Goal: Complete application form: Complete application form

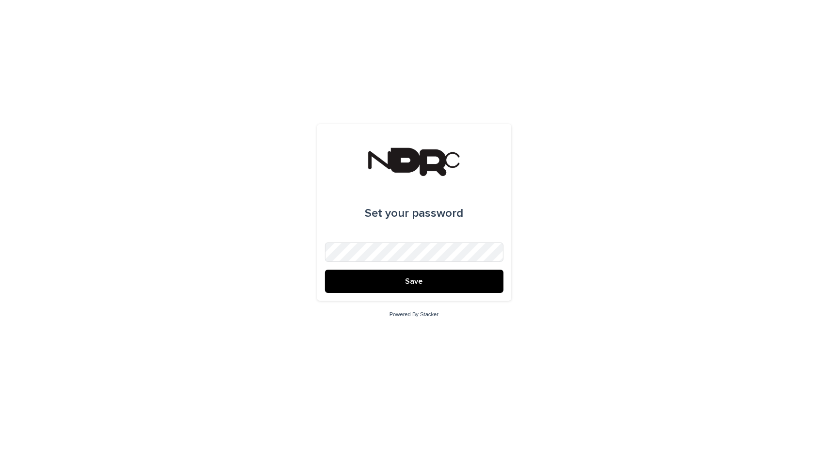
click at [280, 258] on div "Set your password Save Powered By Stacker" at bounding box center [414, 226] width 828 height 452
click at [270, 256] on div "Set your password Save Powered By Stacker" at bounding box center [414, 226] width 828 height 452
click at [453, 280] on button "Save" at bounding box center [414, 281] width 179 height 23
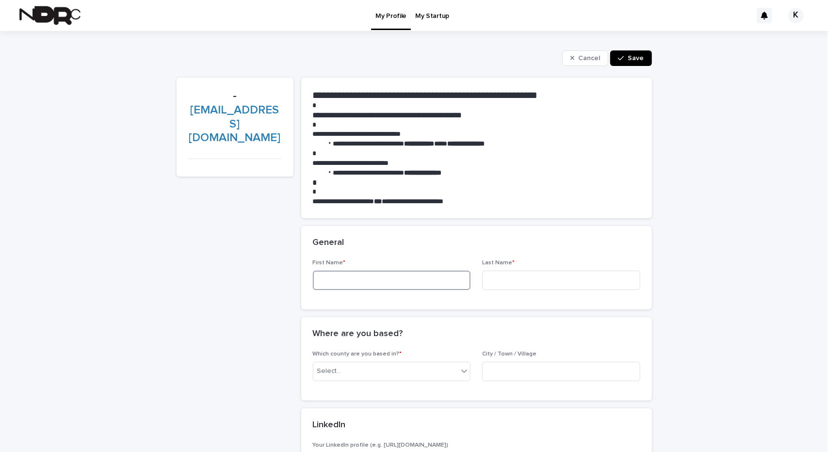
click at [425, 284] on input at bounding box center [392, 280] width 158 height 19
type input "*********"
type input "*******"
drag, startPoint x: 444, startPoint y: 381, endPoint x: 442, endPoint y: 376, distance: 5.9
click at [443, 380] on div "Which county are you based in? * Select..." at bounding box center [392, 370] width 158 height 38
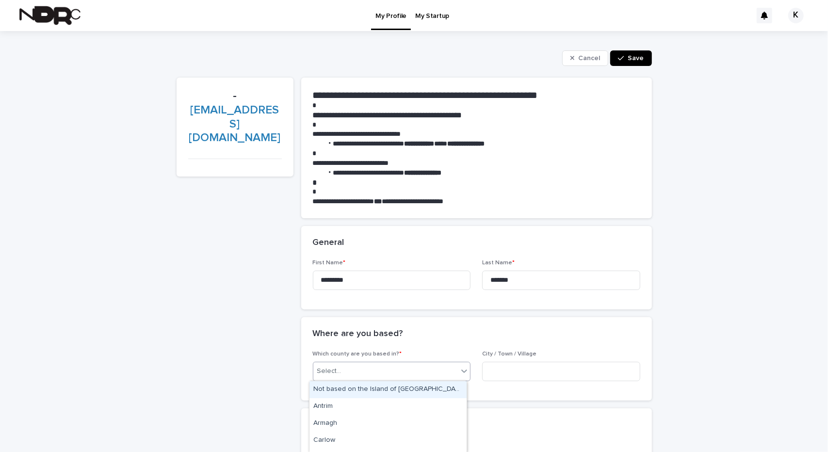
click at [442, 376] on div "Select..." at bounding box center [386, 372] width 145 height 16
type input "***"
click at [451, 386] on div "Kildare" at bounding box center [388, 389] width 157 height 17
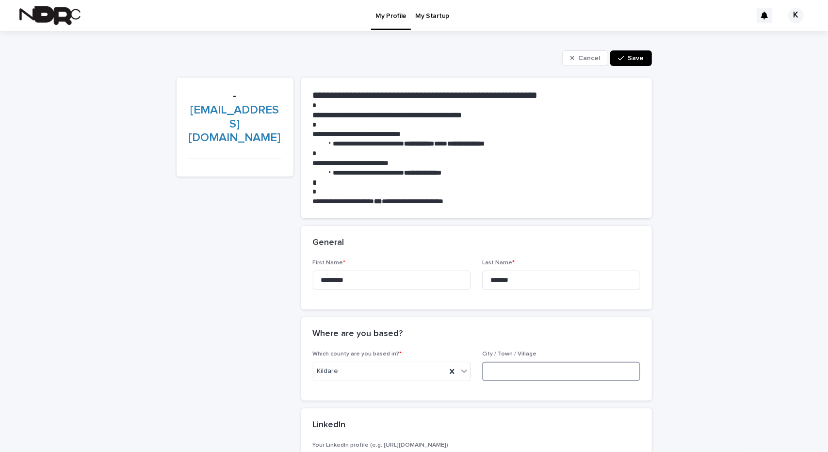
click at [520, 372] on input at bounding box center [561, 371] width 158 height 19
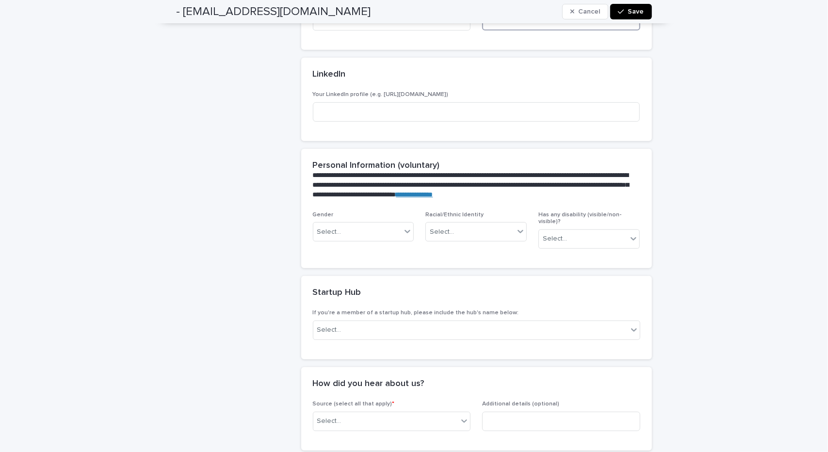
scroll to position [388, 0]
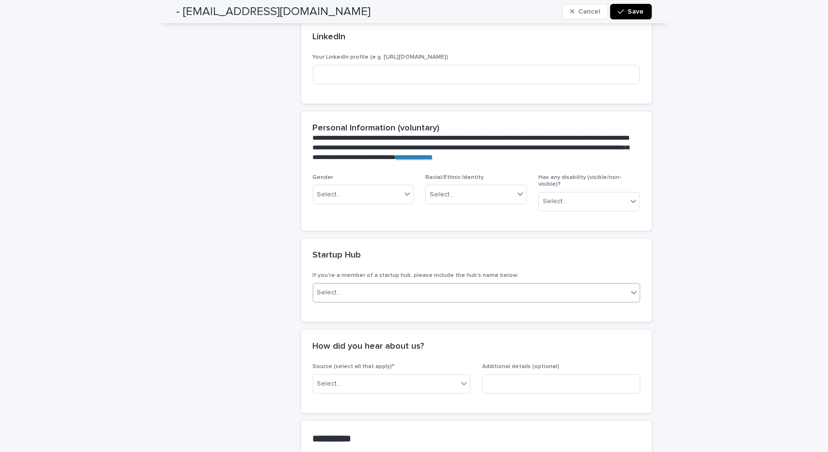
type input "*********"
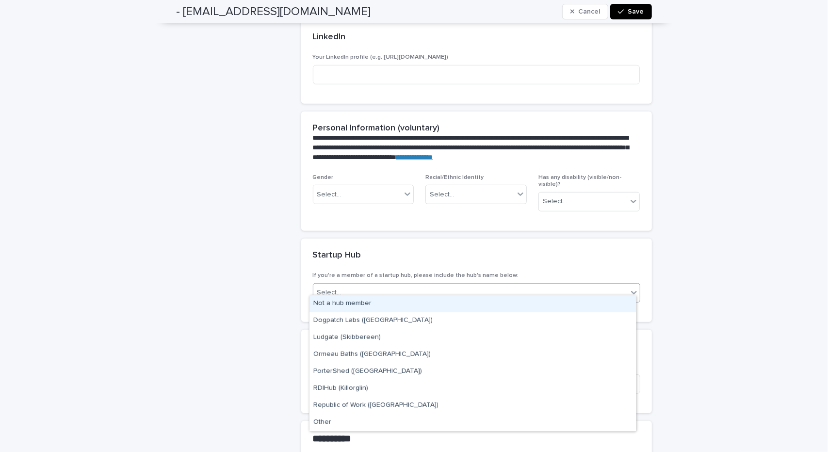
click at [490, 291] on div "Select..." at bounding box center [471, 293] width 315 height 16
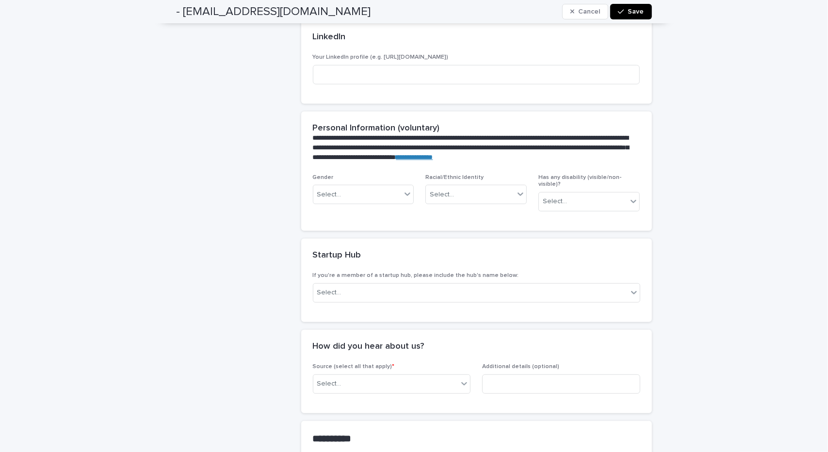
click at [477, 254] on div "Startup Hub" at bounding box center [476, 256] width 351 height 34
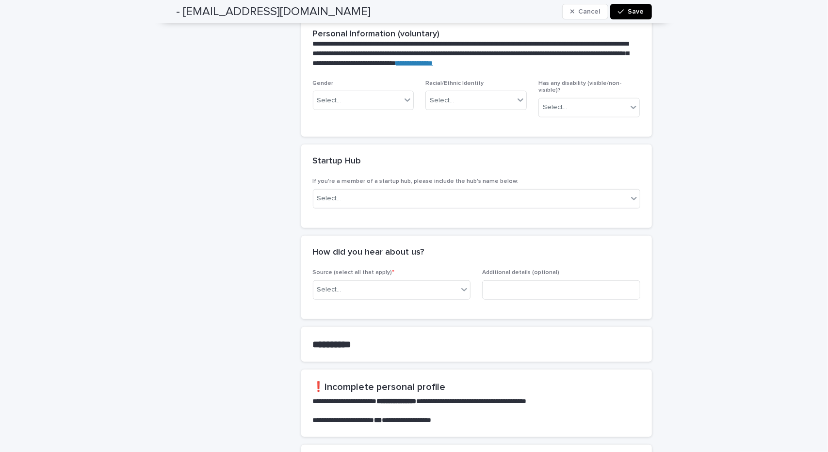
scroll to position [485, 0]
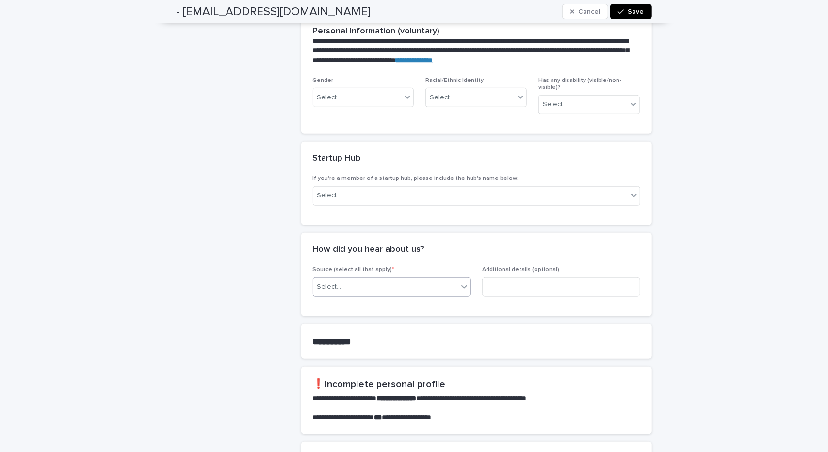
click at [442, 282] on div "Select..." at bounding box center [386, 287] width 145 height 16
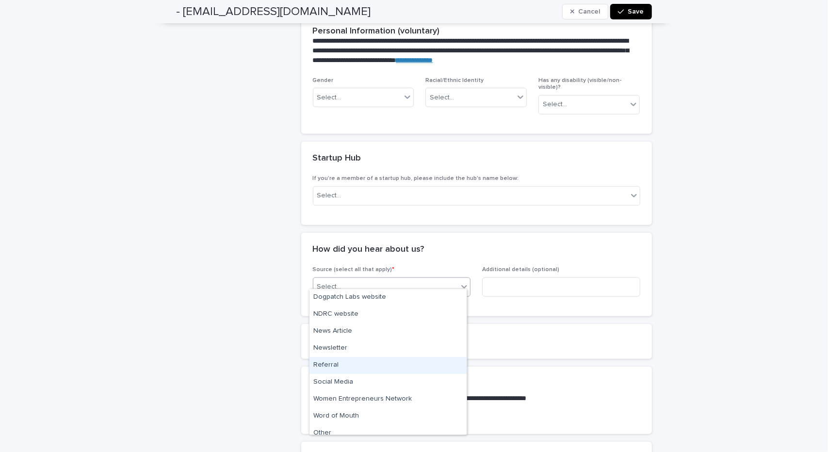
click at [444, 366] on div "Referral" at bounding box center [388, 365] width 157 height 17
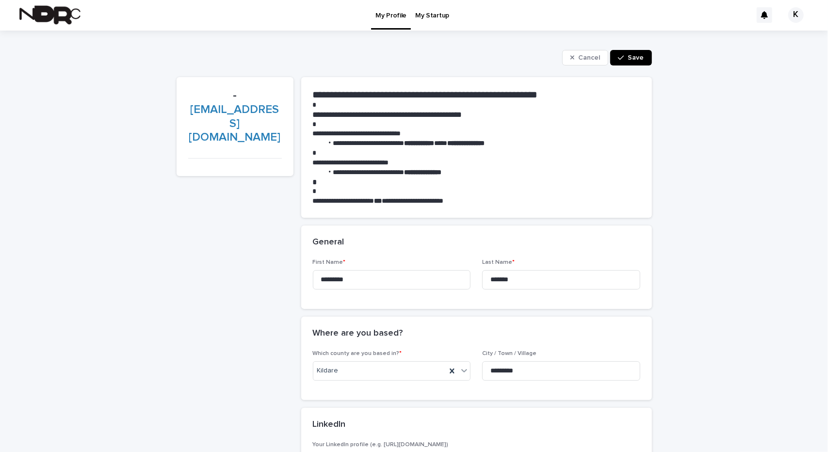
scroll to position [0, 0]
click at [633, 62] on button "Save" at bounding box center [631, 58] width 41 height 16
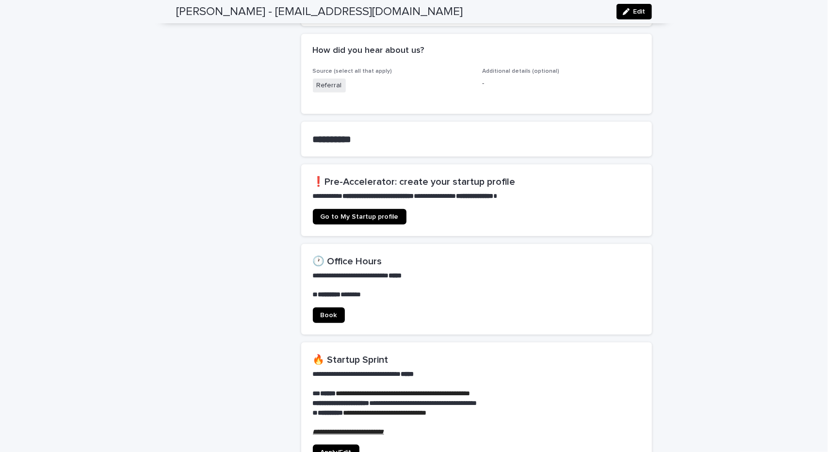
scroll to position [582, 0]
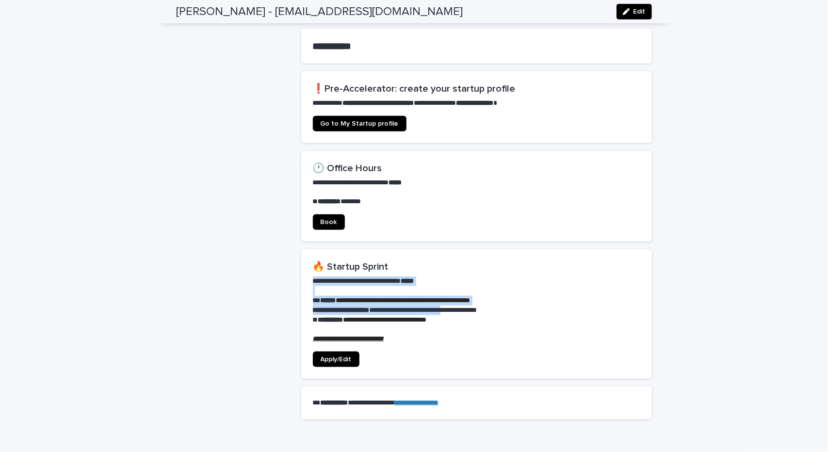
drag, startPoint x: 307, startPoint y: 275, endPoint x: 477, endPoint y: 307, distance: 172.9
click at [477, 307] on section "**********" at bounding box center [476, 314] width 351 height 130
click at [477, 307] on p "**********" at bounding box center [477, 311] width 328 height 10
drag, startPoint x: 465, startPoint y: 293, endPoint x: 470, endPoint y: 302, distance: 10.9
click at [470, 302] on div "**********" at bounding box center [477, 310] width 328 height 67
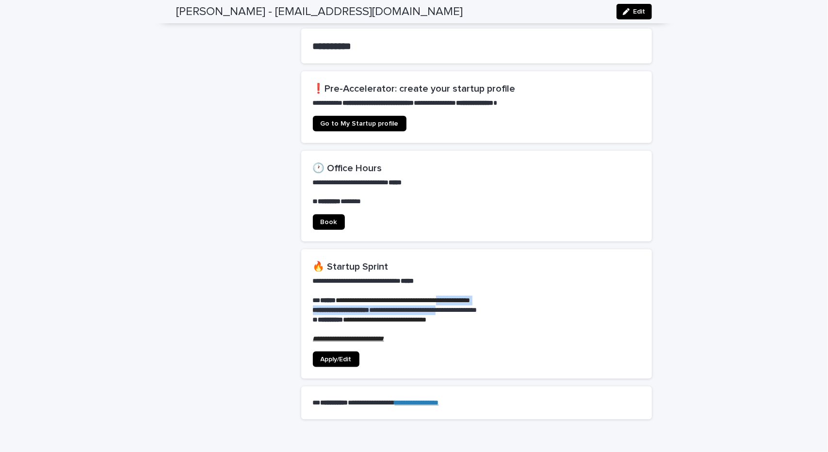
click at [470, 306] on p "**********" at bounding box center [477, 311] width 328 height 10
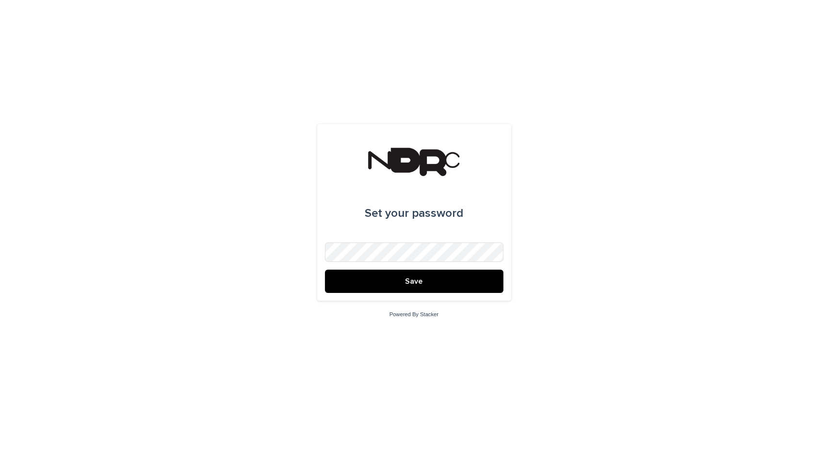
click at [453, 281] on button "Save" at bounding box center [414, 281] width 179 height 23
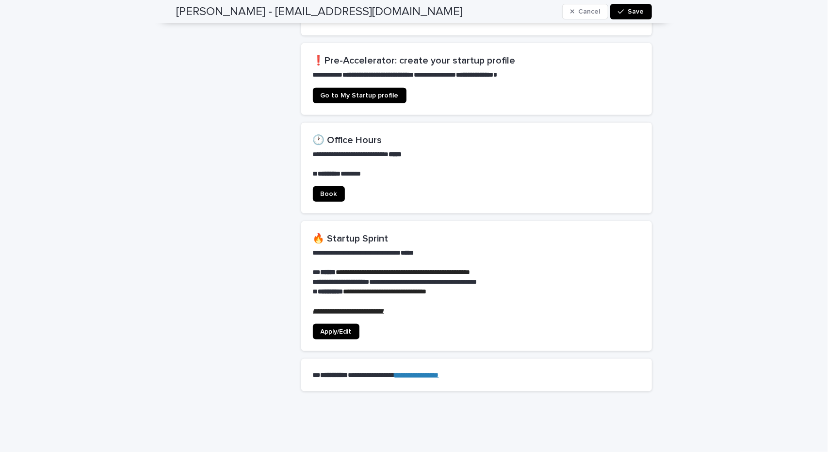
scroll to position [676, 0]
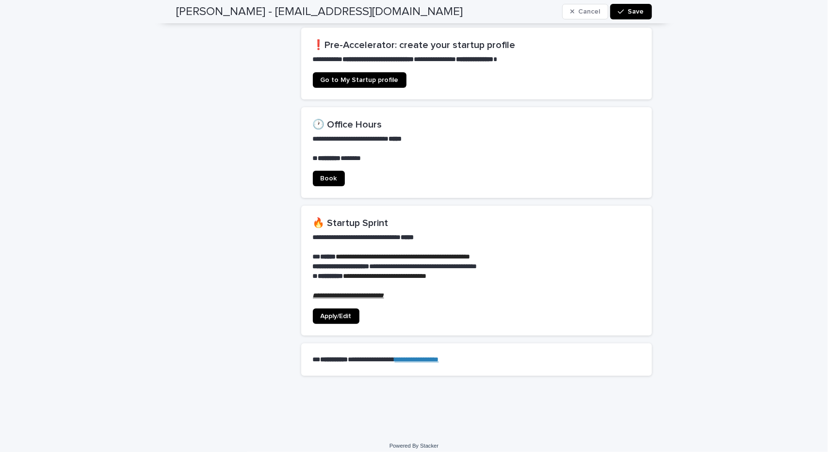
click at [324, 313] on span "Apply/Edit" at bounding box center [336, 316] width 31 height 7
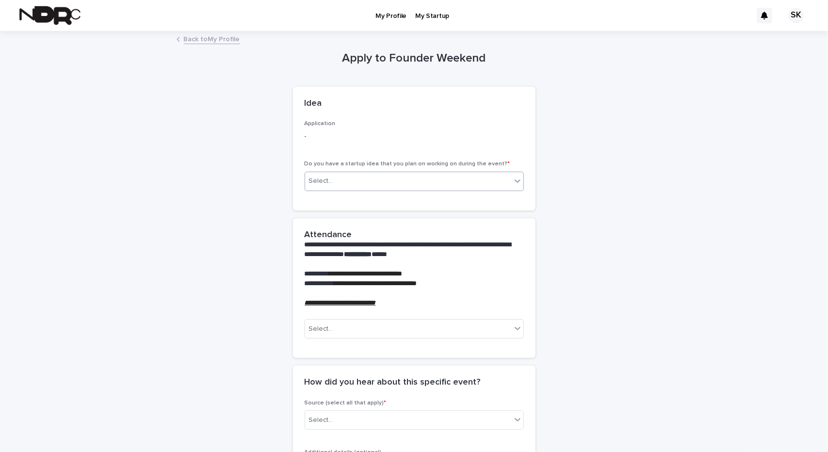
click at [372, 184] on div "Select..." at bounding box center [408, 181] width 206 height 16
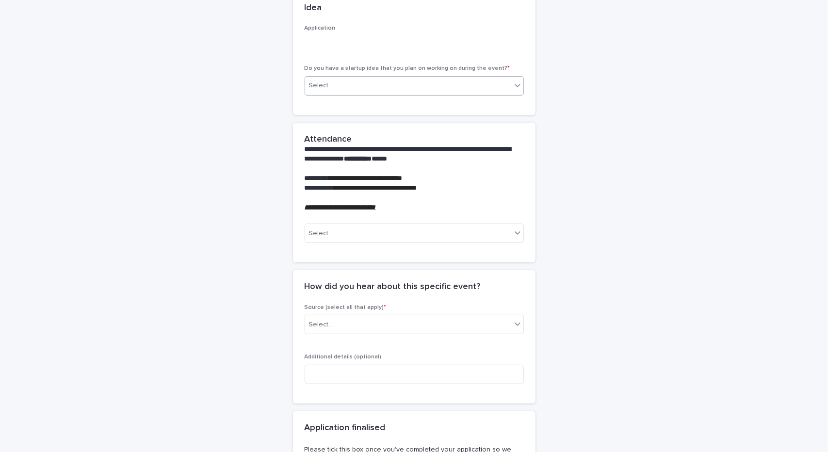
scroll to position [97, 0]
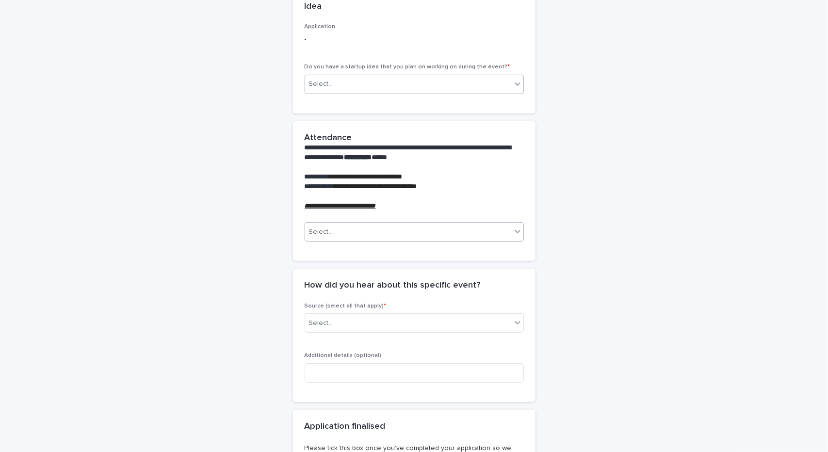
click at [379, 236] on div "Select..." at bounding box center [408, 232] width 206 height 16
click at [381, 255] on div "Yes" at bounding box center [410, 250] width 218 height 17
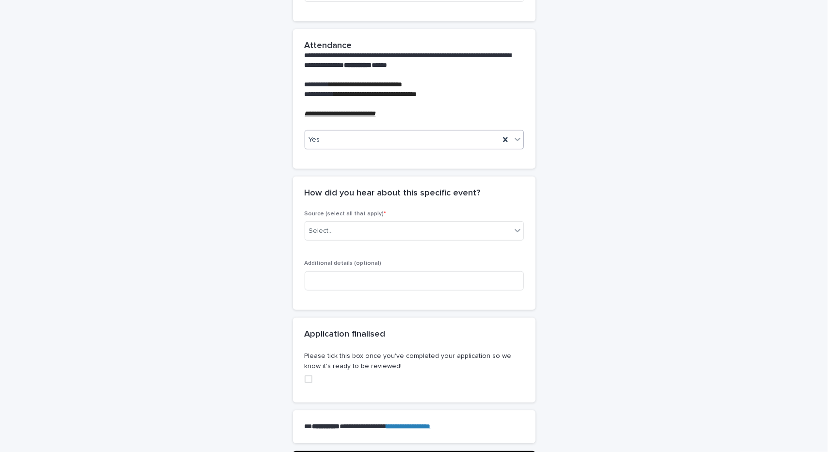
scroll to position [194, 0]
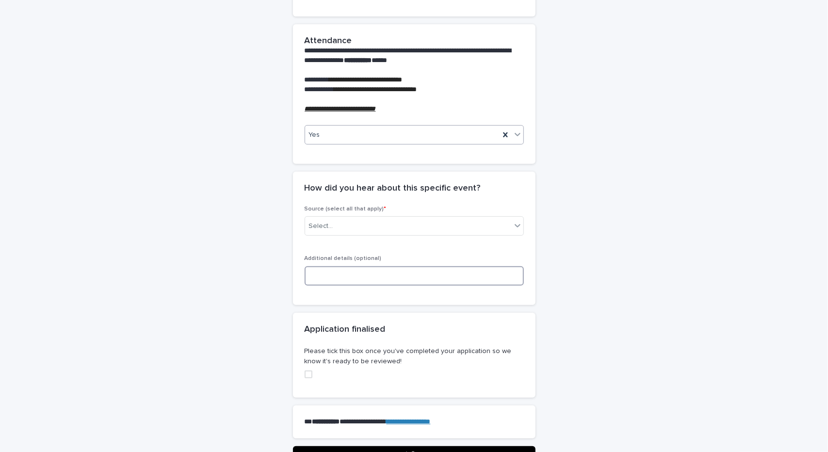
click at [453, 274] on input at bounding box center [414, 275] width 219 height 19
click at [431, 230] on div "Select..." at bounding box center [408, 226] width 206 height 16
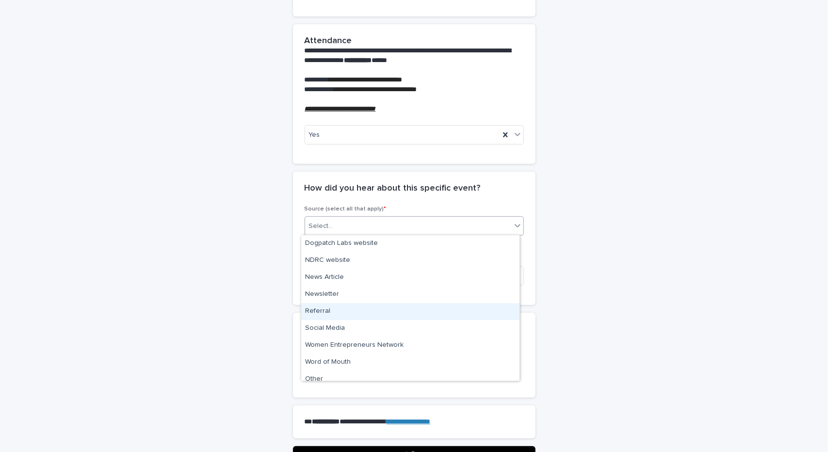
click at [440, 313] on div "Referral" at bounding box center [410, 311] width 218 height 17
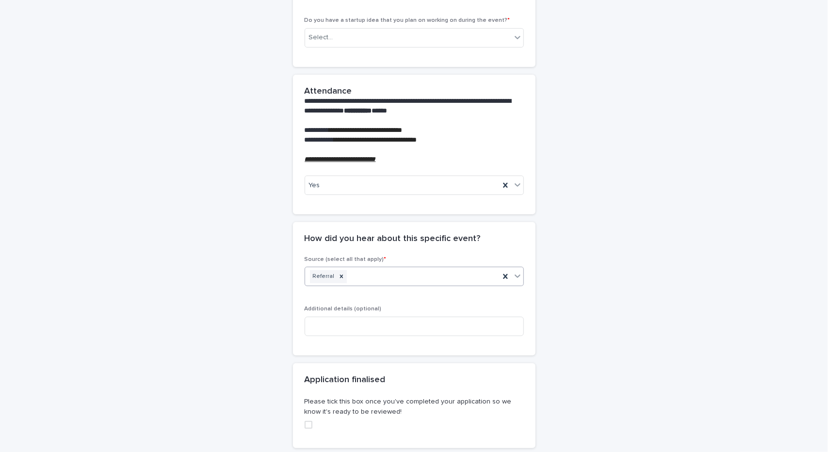
scroll to position [133, 0]
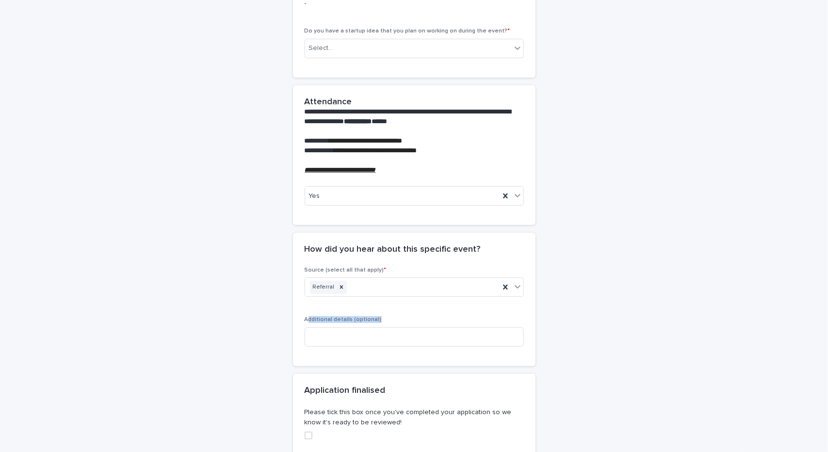
drag, startPoint x: 303, startPoint y: 315, endPoint x: 390, endPoint y: 317, distance: 86.9
click at [390, 317] on p "Additional details (optional)" at bounding box center [414, 319] width 219 height 7
drag, startPoint x: 381, startPoint y: 323, endPoint x: 265, endPoint y: 319, distance: 115.6
click at [265, 319] on div "**********" at bounding box center [415, 211] width 476 height 624
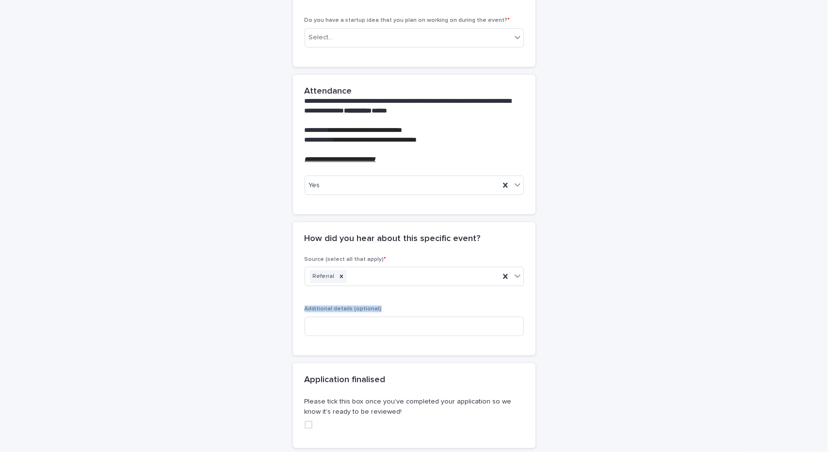
scroll to position [146, 0]
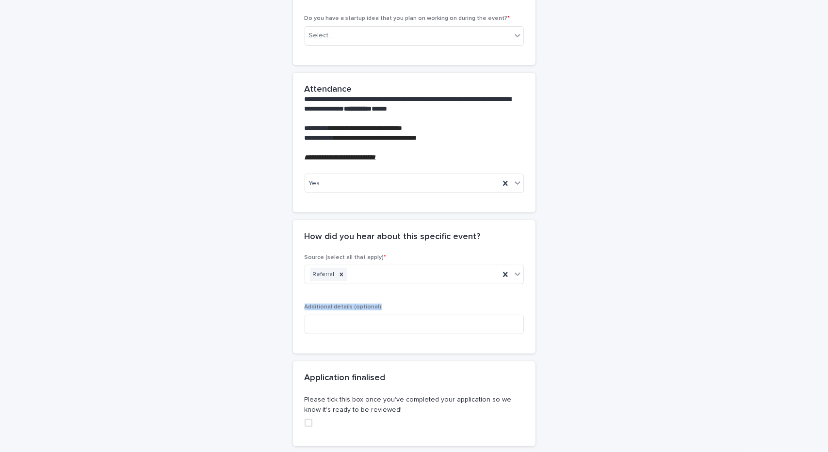
click at [324, 301] on div "Source (select all that apply) * Referral Additional details (optional)" at bounding box center [414, 298] width 219 height 88
click at [325, 304] on span "Additional details (optional)" at bounding box center [343, 307] width 77 height 6
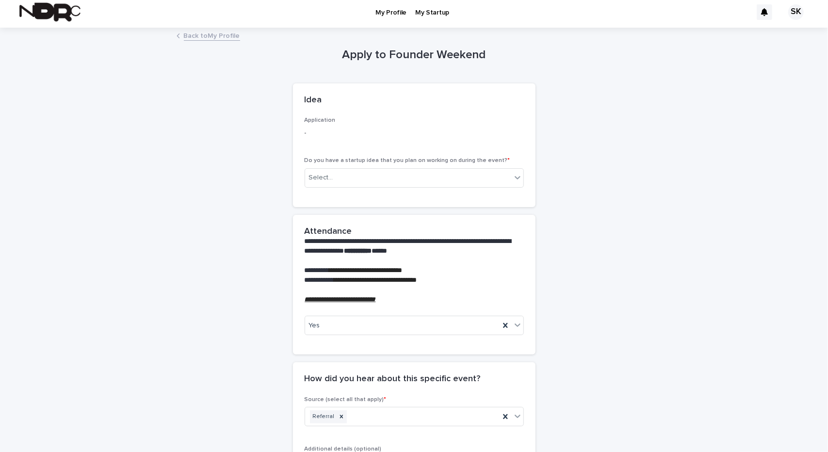
scroll to position [0, 0]
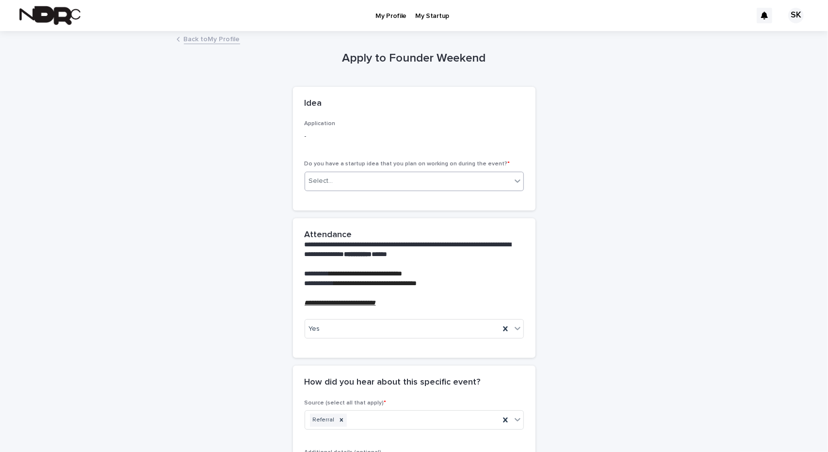
click at [354, 181] on div "Select..." at bounding box center [408, 181] width 206 height 16
click at [357, 200] on div "Yes" at bounding box center [410, 199] width 218 height 17
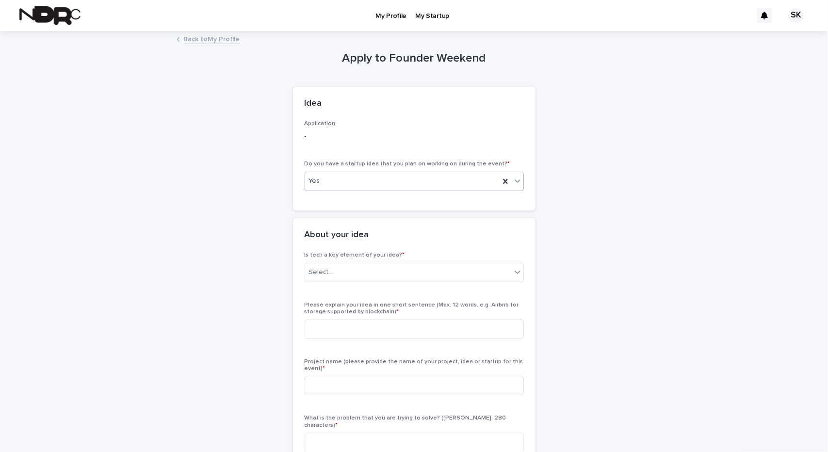
click at [378, 181] on div "Yes" at bounding box center [402, 181] width 195 height 16
click at [385, 221] on div "No" at bounding box center [410, 216] width 218 height 17
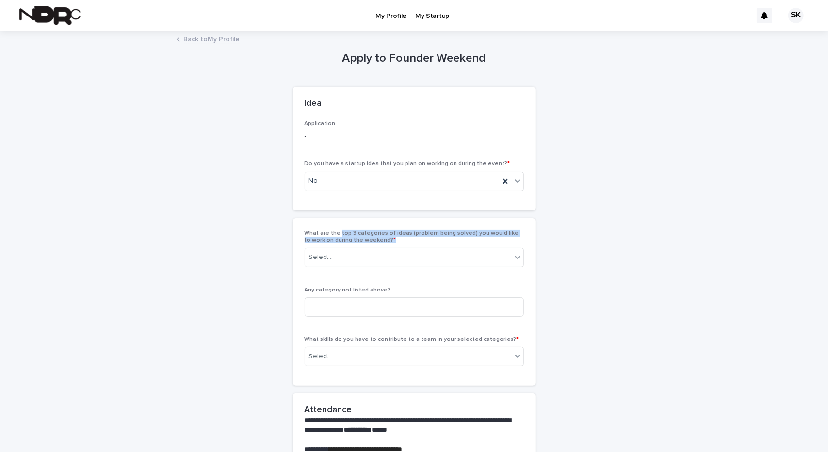
drag, startPoint x: 336, startPoint y: 232, endPoint x: 392, endPoint y: 240, distance: 56.4
click at [392, 240] on p "What are the top 3 categories of ideas (problem being solved) you would like to…" at bounding box center [414, 237] width 219 height 14
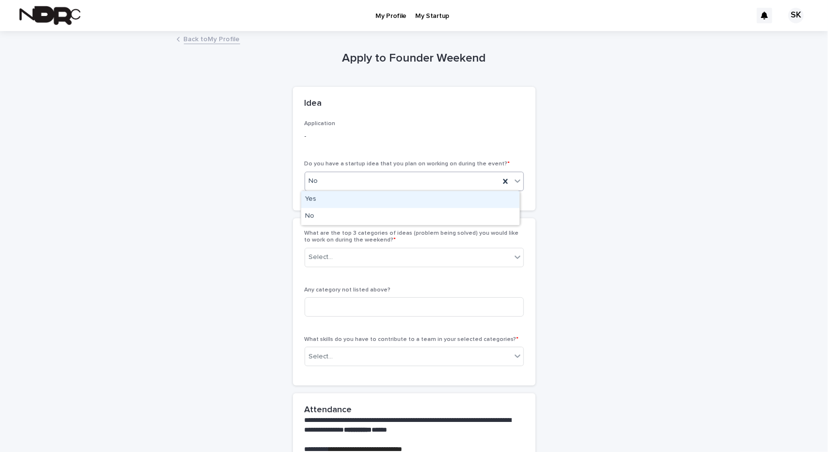
click at [384, 185] on div "No" at bounding box center [402, 181] width 195 height 16
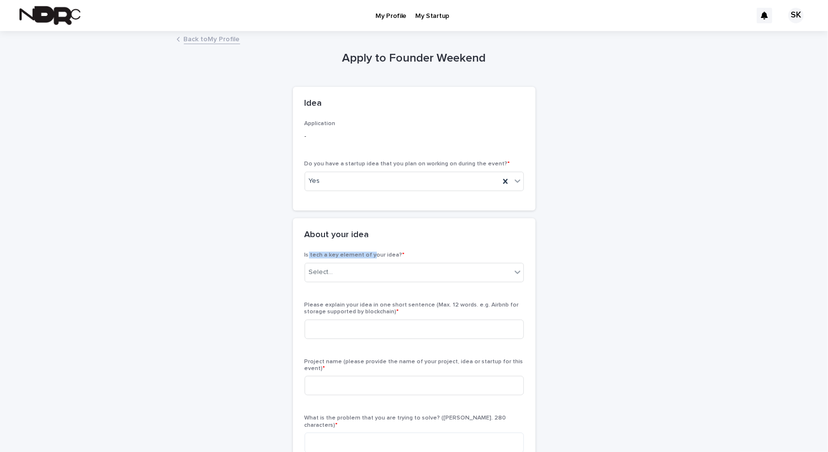
drag, startPoint x: 305, startPoint y: 255, endPoint x: 368, endPoint y: 255, distance: 62.6
click at [368, 255] on span "Is tech a key element of your idea? *" at bounding box center [355, 255] width 100 height 6
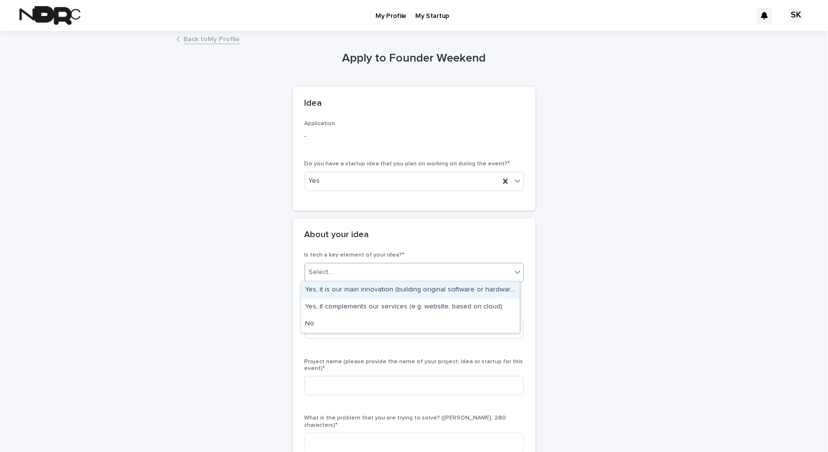
click at [377, 270] on div "Select..." at bounding box center [408, 273] width 206 height 16
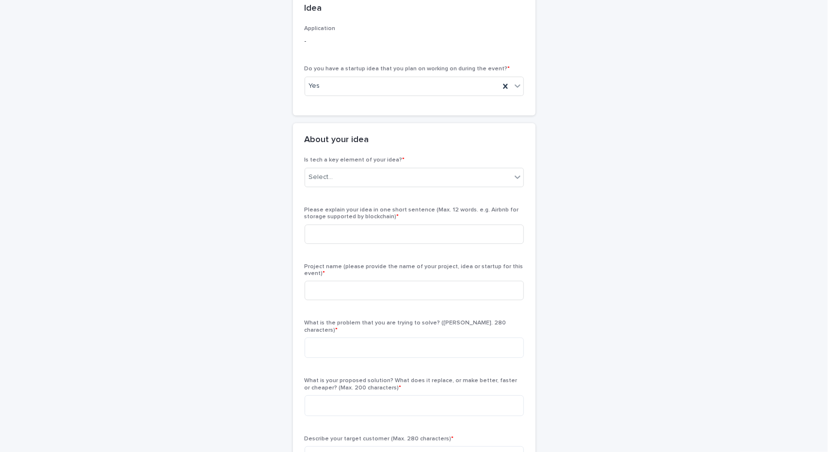
scroll to position [97, 0]
drag, startPoint x: 303, startPoint y: 262, endPoint x: 338, endPoint y: 271, distance: 36.1
click at [338, 271] on p "Project name (please provide the name of your project, idea or startup for this…" at bounding box center [414, 269] width 219 height 14
drag, startPoint x: 338, startPoint y: 272, endPoint x: 298, endPoint y: 263, distance: 41.9
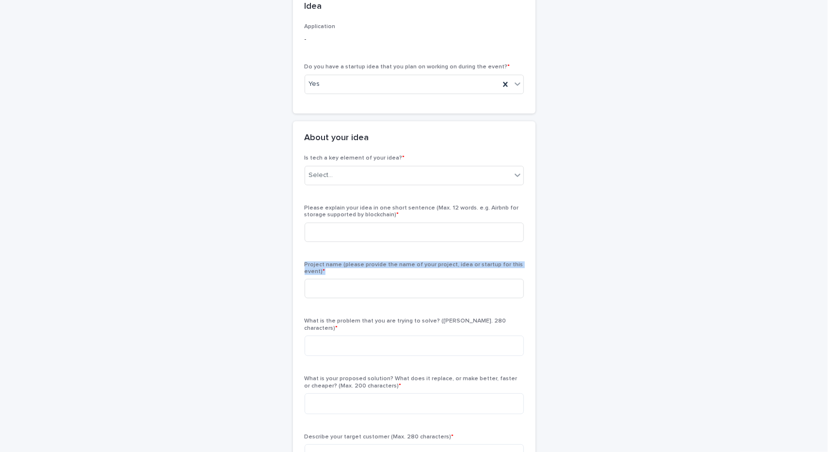
click at [298, 263] on div "Is tech a key element of your idea? * Select... Please explain your idea in one…" at bounding box center [414, 369] width 243 height 429
drag, startPoint x: 299, startPoint y: 265, endPoint x: 330, endPoint y: 269, distance: 30.9
click at [330, 269] on div "Is tech a key element of your idea? * Select... Please explain your idea in one…" at bounding box center [414, 369] width 243 height 429
click at [330, 269] on p "Project name (please provide the name of your project, idea or startup for this…" at bounding box center [414, 269] width 219 height 14
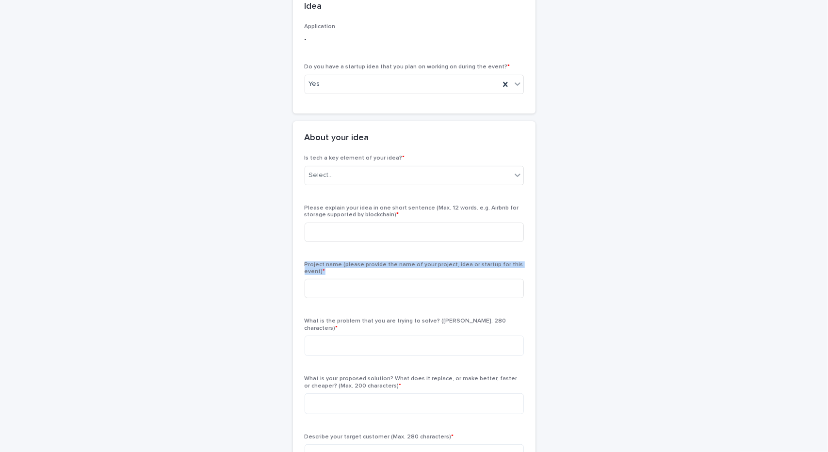
drag, startPoint x: 331, startPoint y: 272, endPoint x: 298, endPoint y: 262, distance: 35.2
click at [298, 262] on div "Is tech a key element of your idea? * Select... Please explain your idea in one…" at bounding box center [414, 369] width 243 height 429
drag, startPoint x: 298, startPoint y: 263, endPoint x: 318, endPoint y: 274, distance: 23.1
click at [318, 274] on div "Is tech a key element of your idea? * Select... Please explain your idea in one…" at bounding box center [414, 369] width 243 height 429
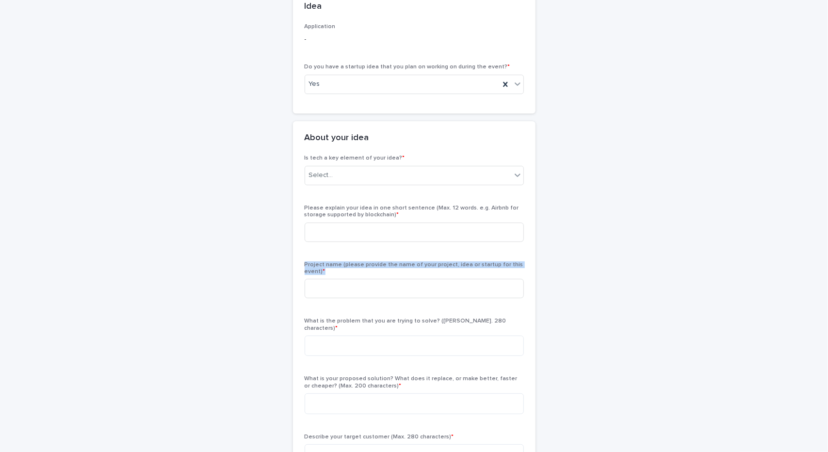
click at [318, 274] on p "Project name (please provide the name of your project, idea or startup for this…" at bounding box center [414, 269] width 219 height 14
drag, startPoint x: 317, startPoint y: 270, endPoint x: 299, endPoint y: 262, distance: 20.0
click at [299, 264] on div "Is tech a key element of your idea? * Select... Please explain your idea in one…" at bounding box center [414, 369] width 243 height 429
click at [299, 262] on div "Is tech a key element of your idea? * Select... Please explain your idea in one…" at bounding box center [414, 369] width 243 height 429
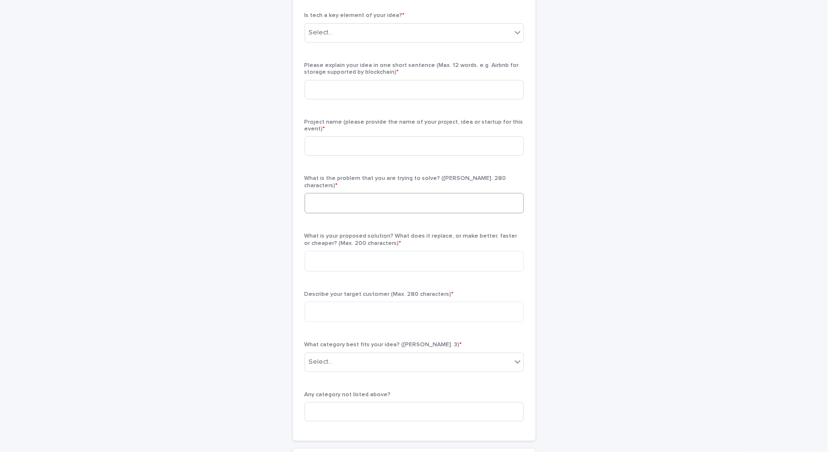
scroll to position [243, 0]
click at [340, 351] on div "Select..." at bounding box center [408, 359] width 206 height 16
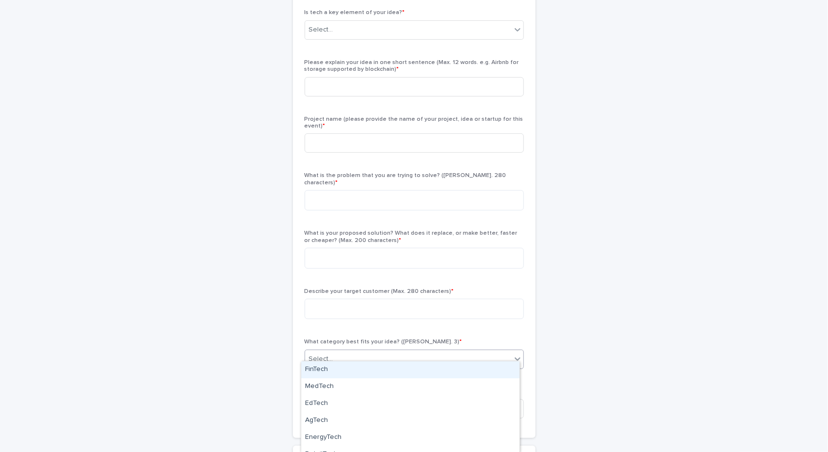
click at [254, 307] on div "**********" at bounding box center [415, 397] width 476 height 1217
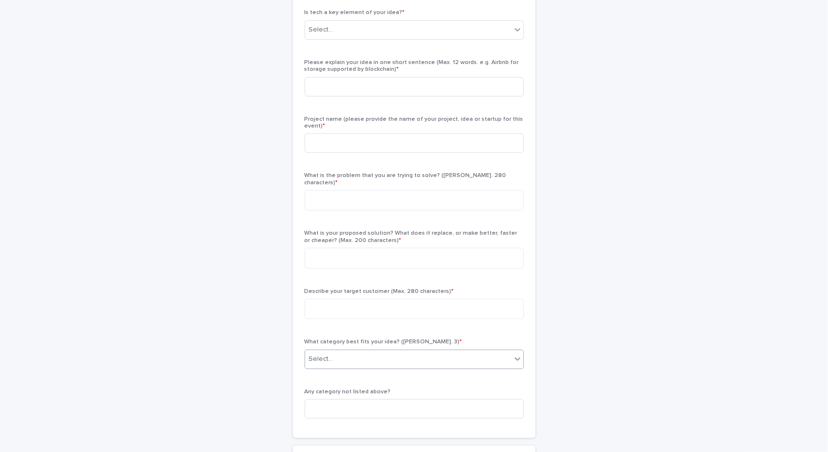
click at [421, 356] on div "Select..." at bounding box center [408, 359] width 206 height 16
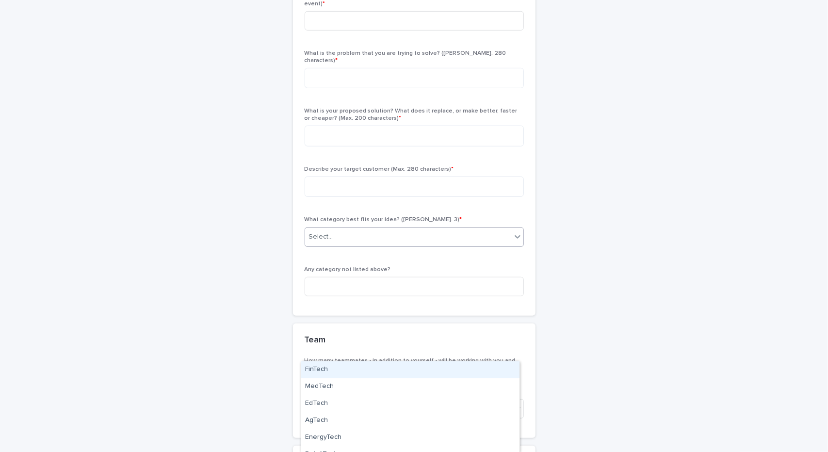
scroll to position [388, 0]
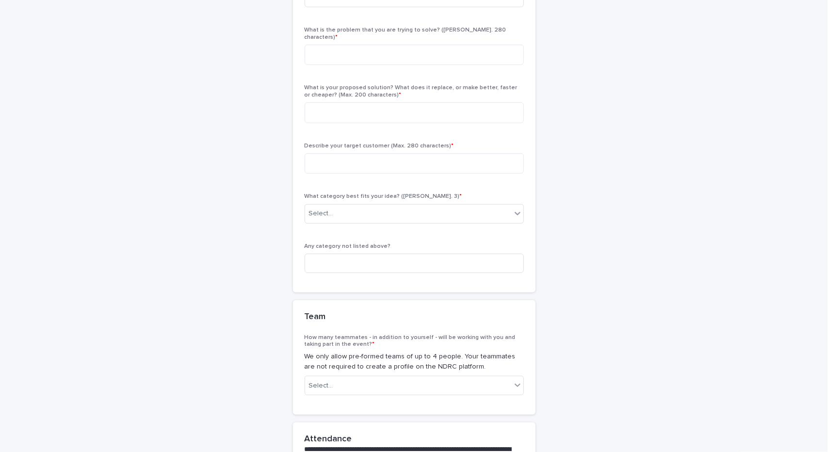
click at [249, 280] on div "**********" at bounding box center [415, 252] width 476 height 1217
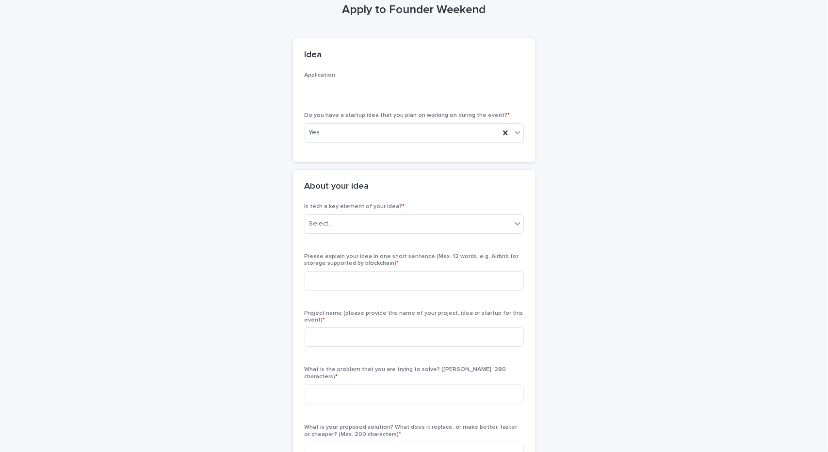
scroll to position [49, 0]
click at [383, 145] on div "Do you have a startup idea that you plan on working on during the event? * Yes" at bounding box center [414, 131] width 219 height 38
click at [394, 132] on div "Yes" at bounding box center [402, 133] width 195 height 16
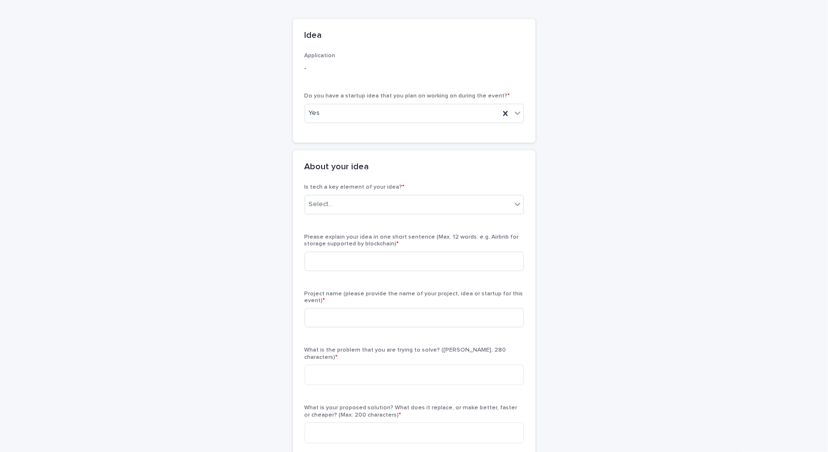
scroll to position [146, 0]
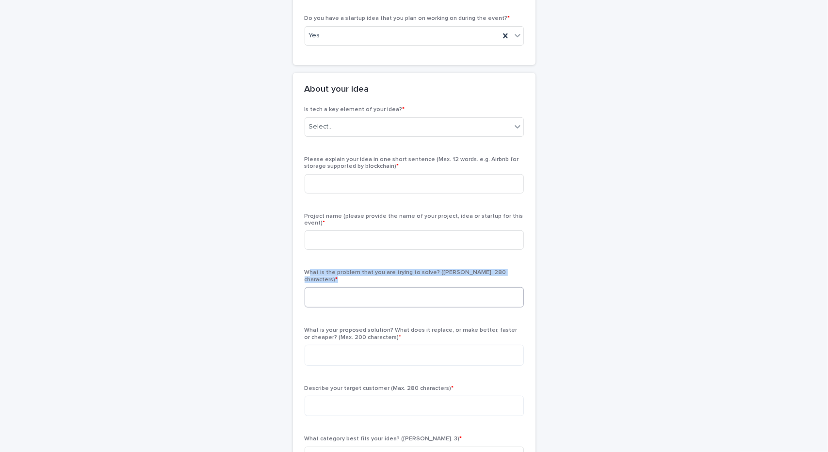
drag, startPoint x: 304, startPoint y: 269, endPoint x: 471, endPoint y: 283, distance: 167.5
click at [471, 283] on div "What is the problem that you are trying to solve? (Max. 280 characters) *" at bounding box center [414, 292] width 219 height 46
click at [473, 270] on span "What is the problem that you are trying to solve? (Max. 280 characters) *" at bounding box center [406, 276] width 202 height 13
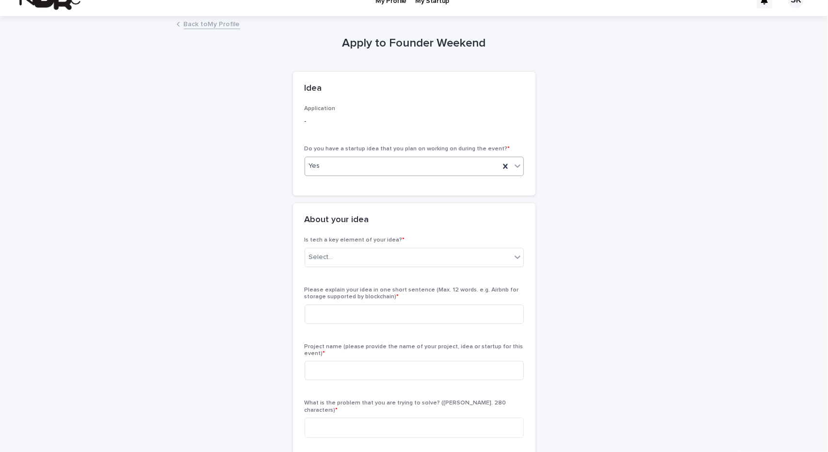
scroll to position [0, 0]
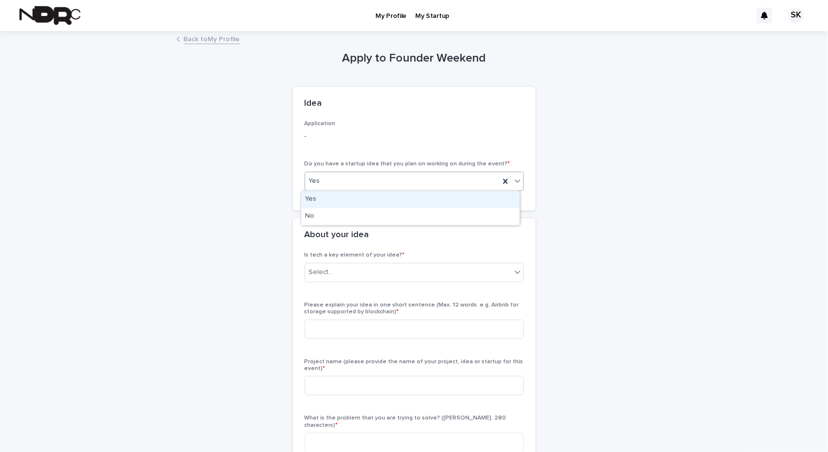
click at [390, 182] on div "Yes" at bounding box center [402, 181] width 195 height 16
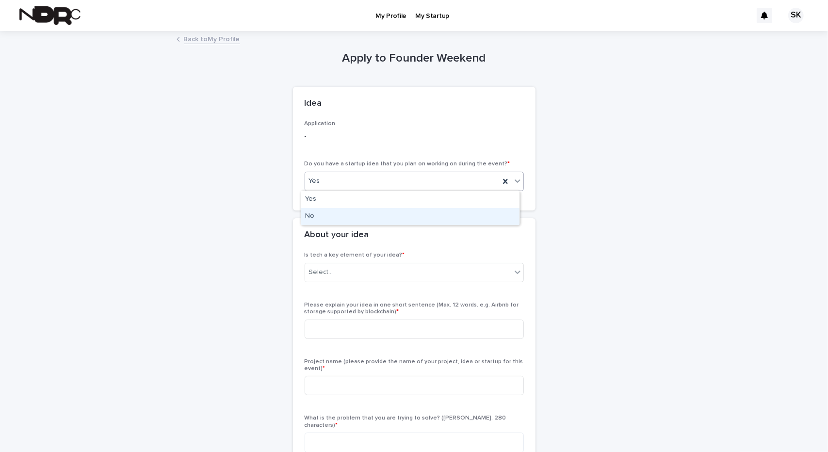
click at [379, 217] on div "No" at bounding box center [410, 216] width 218 height 17
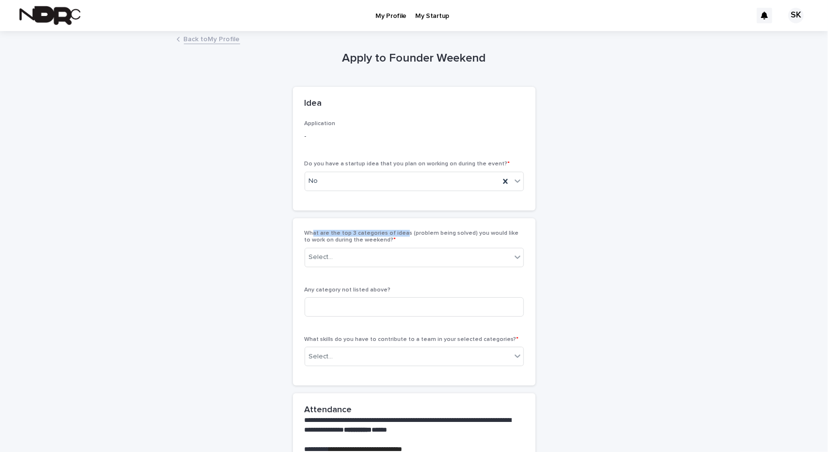
drag, startPoint x: 312, startPoint y: 235, endPoint x: 398, endPoint y: 232, distance: 86.4
click at [398, 232] on span "What are the top 3 categories of ideas (problem being solved) you would like to…" at bounding box center [412, 237] width 215 height 13
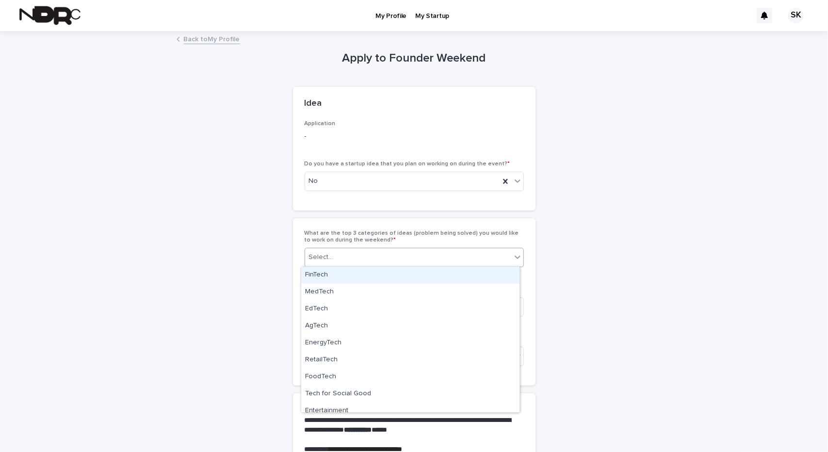
click at [393, 265] on div "Select..." at bounding box center [414, 257] width 219 height 19
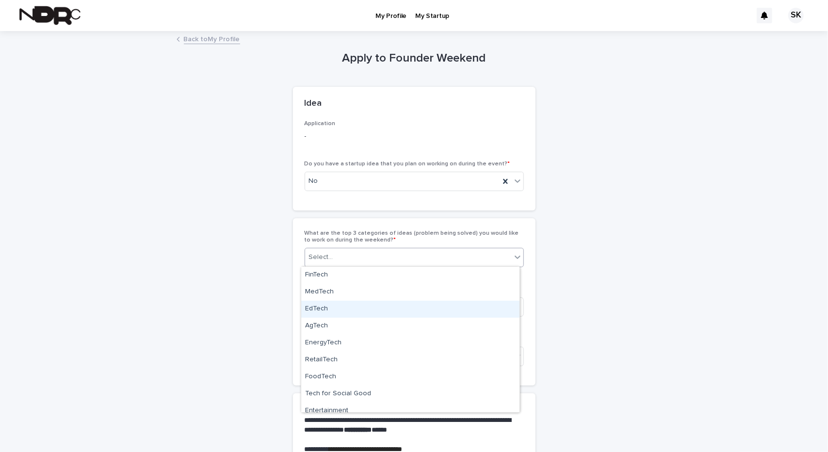
click at [277, 299] on div "**********" at bounding box center [415, 432] width 476 height 800
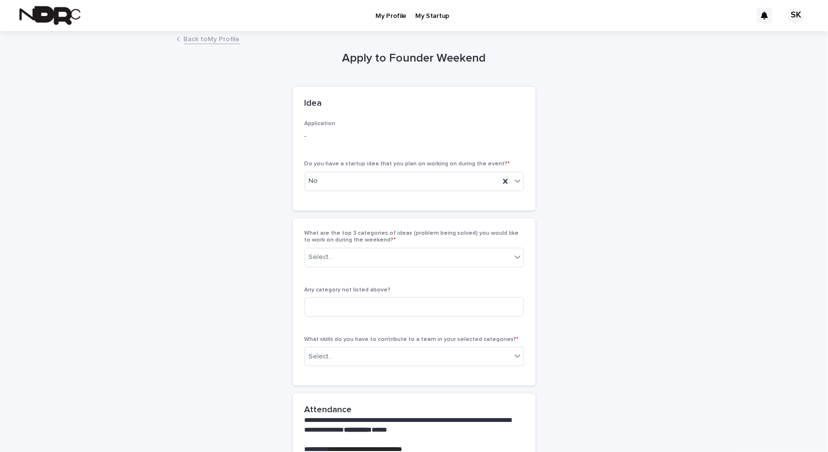
click at [277, 299] on div "**********" at bounding box center [415, 432] width 476 height 800
click at [382, 357] on div "Select..." at bounding box center [408, 357] width 206 height 16
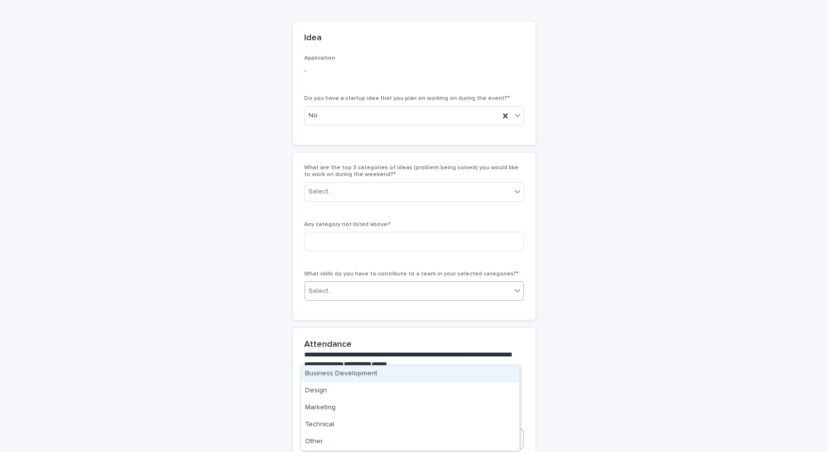
scroll to position [97, 0]
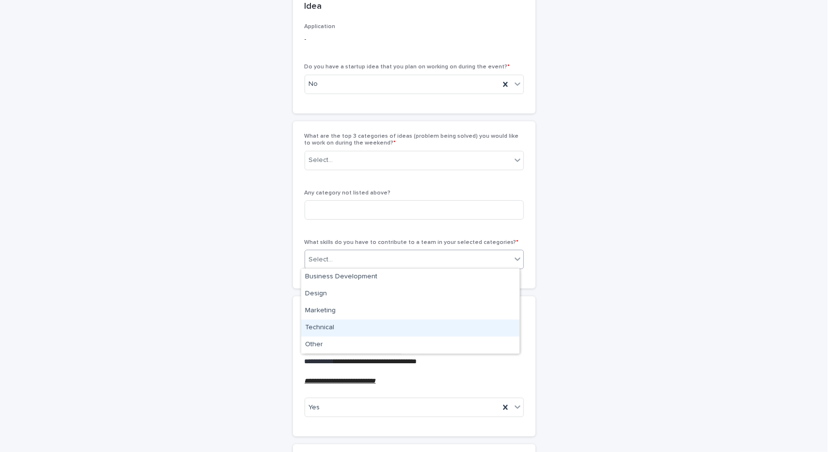
click at [395, 326] on div "Technical" at bounding box center [410, 328] width 218 height 17
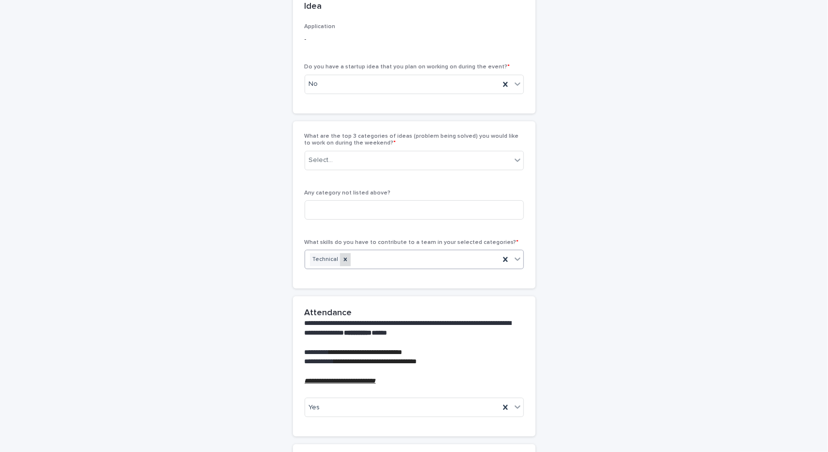
click at [342, 259] on icon at bounding box center [345, 259] width 7 height 7
drag, startPoint x: 258, startPoint y: 273, endPoint x: 127, endPoint y: 280, distance: 131.2
click at [127, 280] on div "**********" at bounding box center [414, 359] width 828 height 848
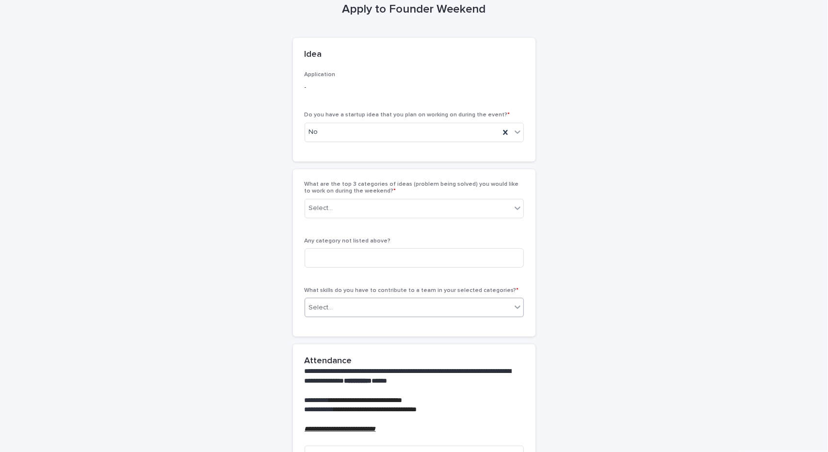
scroll to position [0, 0]
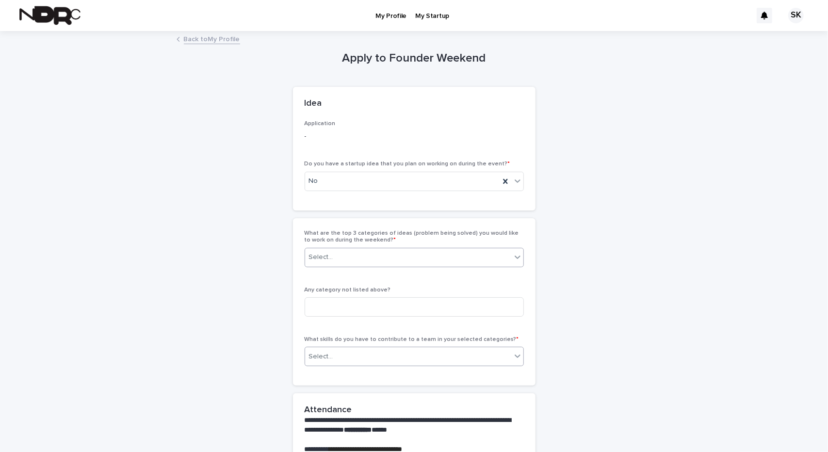
click at [410, 251] on div "Select..." at bounding box center [408, 257] width 206 height 16
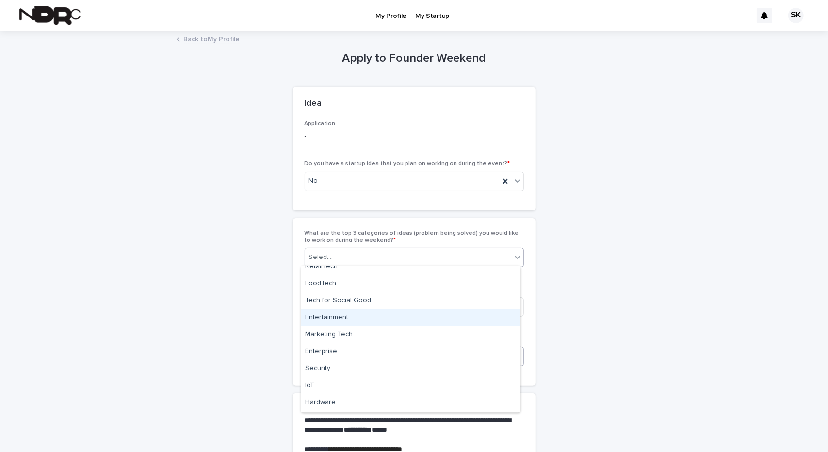
scroll to position [97, 0]
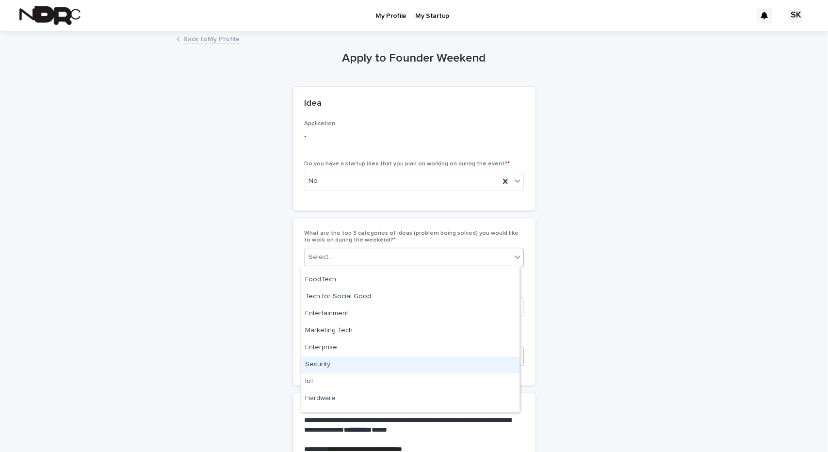
drag, startPoint x: 476, startPoint y: 373, endPoint x: 470, endPoint y: 366, distance: 9.0
click at [471, 366] on div "Security" at bounding box center [410, 365] width 218 height 17
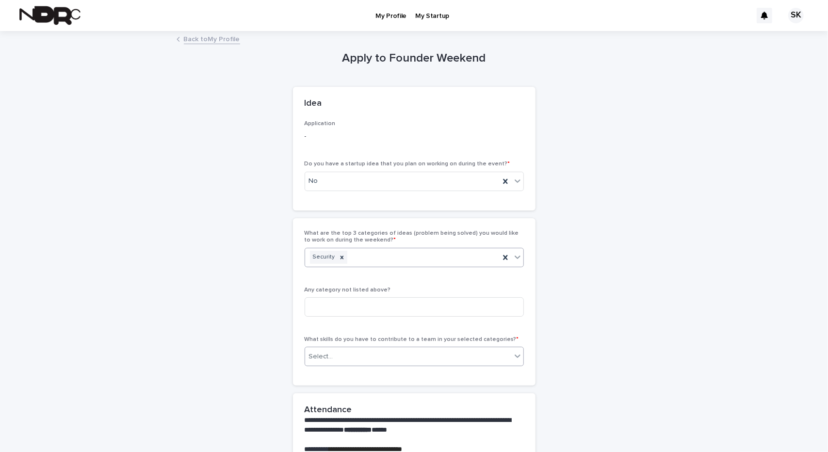
click at [466, 257] on div "Security" at bounding box center [402, 257] width 195 height 17
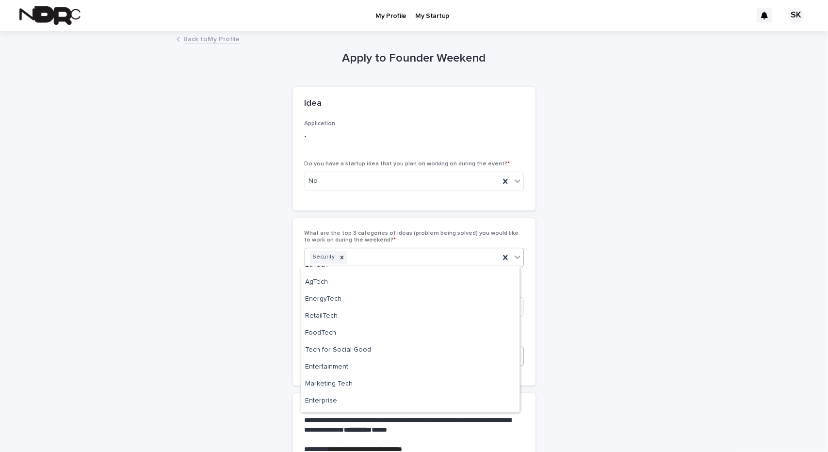
scroll to position [0, 0]
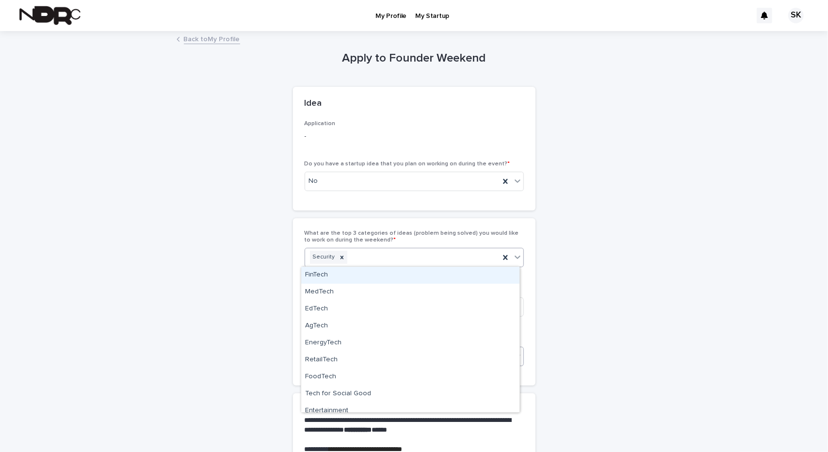
click at [395, 278] on div "FinTech" at bounding box center [410, 275] width 218 height 17
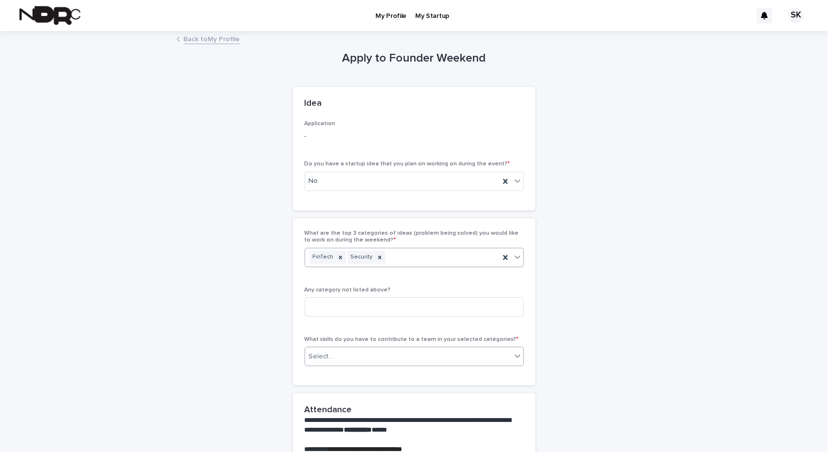
click at [406, 258] on div "FinTech Security" at bounding box center [402, 257] width 195 height 17
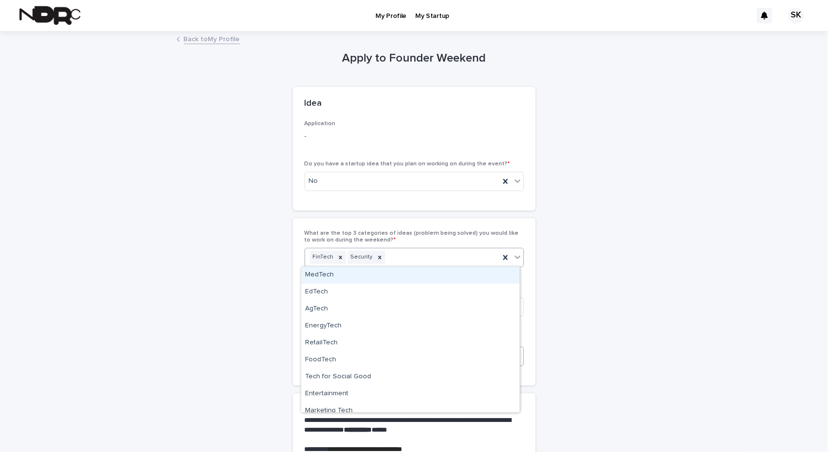
click at [410, 281] on div "MedTech" at bounding box center [410, 275] width 218 height 17
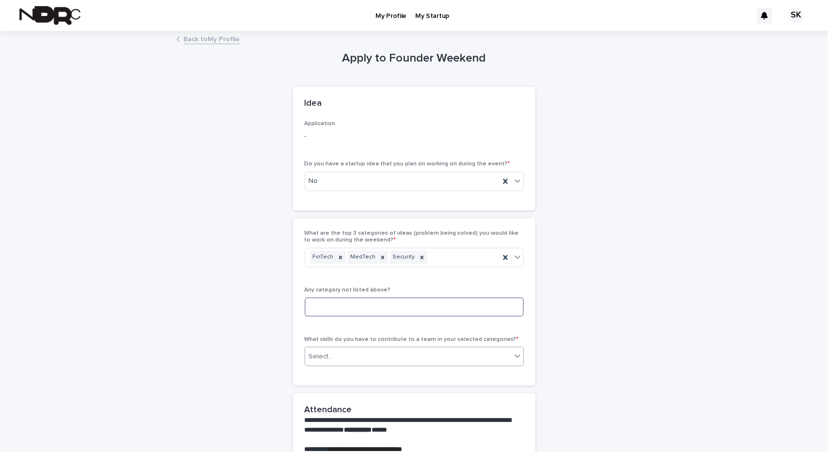
click at [389, 313] on input at bounding box center [414, 307] width 219 height 19
click at [392, 363] on div "Select..." at bounding box center [408, 357] width 206 height 16
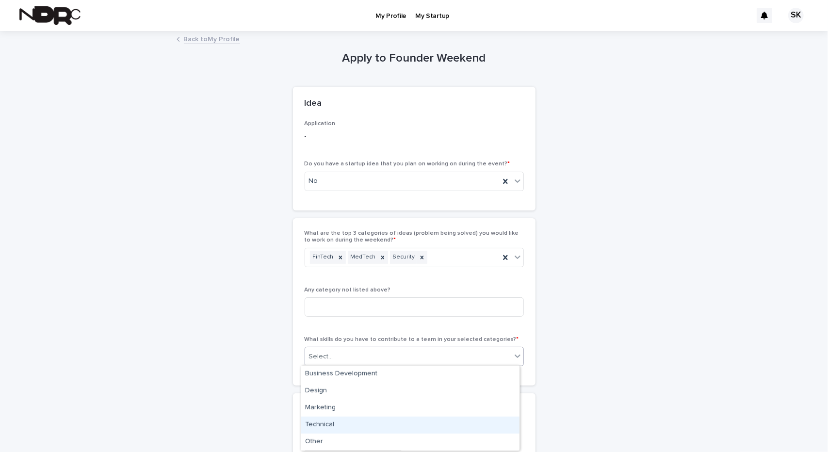
click at [400, 424] on div "Technical" at bounding box center [410, 425] width 218 height 17
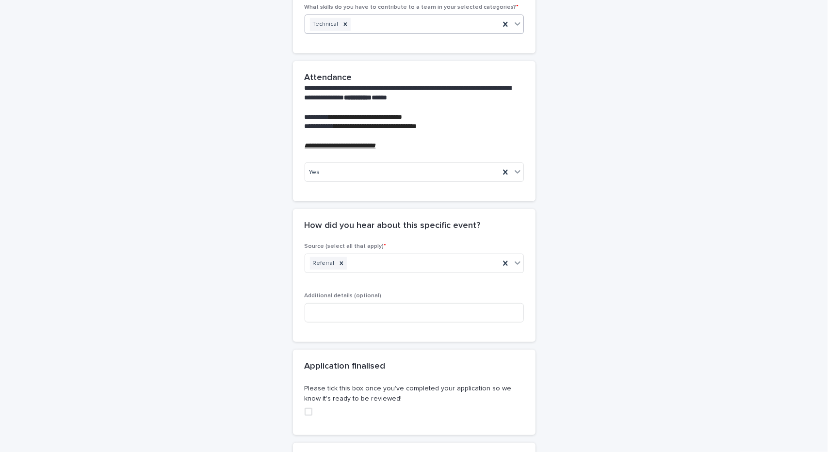
scroll to position [388, 0]
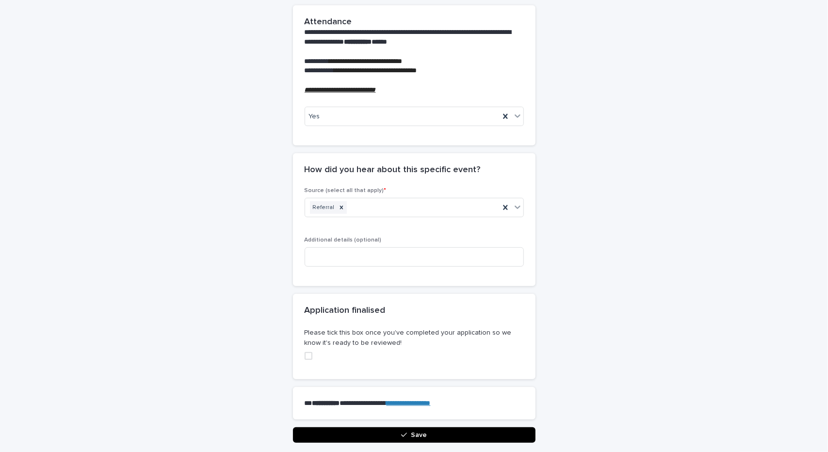
click at [307, 355] on span at bounding box center [309, 356] width 8 height 8
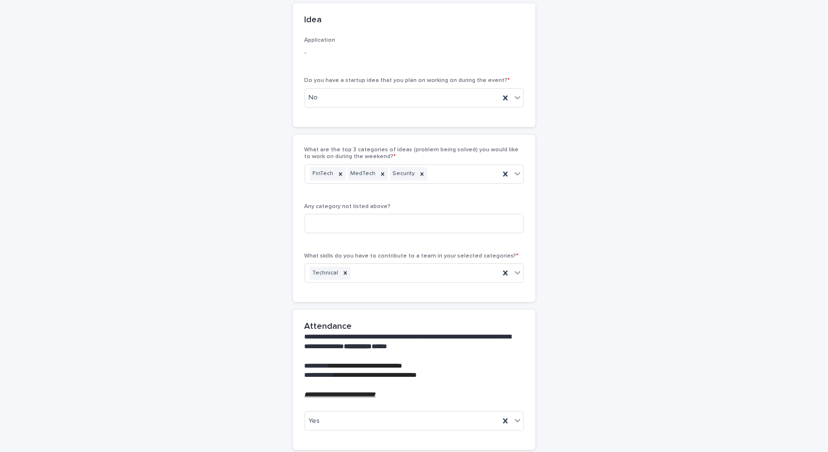
scroll to position [65, 0]
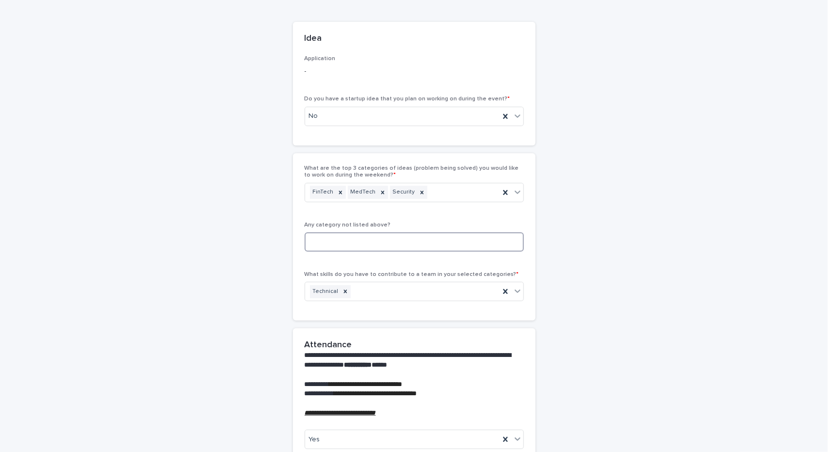
click at [354, 240] on input at bounding box center [414, 241] width 219 height 19
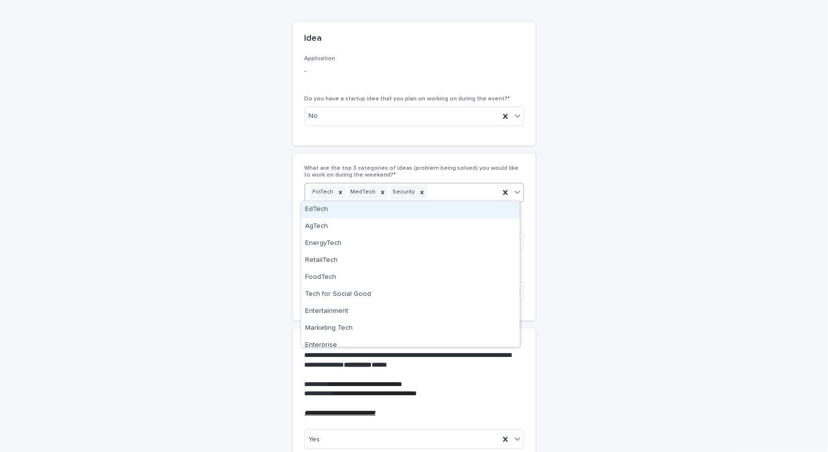
click at [452, 197] on div "FinTech MedTech Security" at bounding box center [402, 192] width 195 height 17
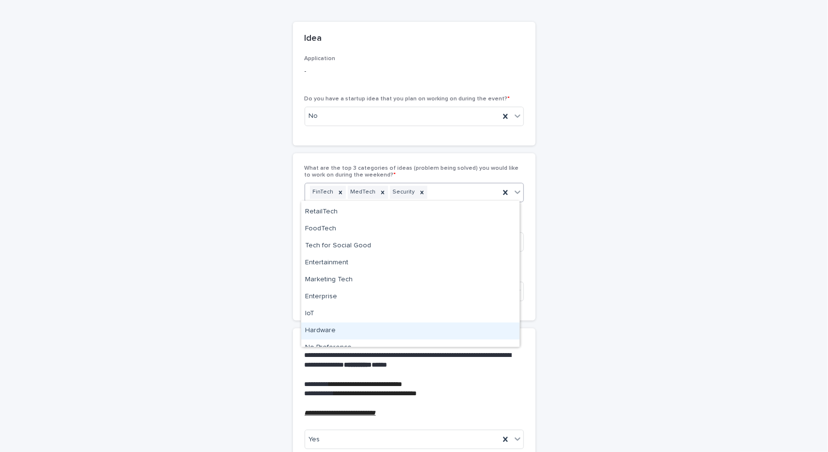
scroll to position [58, 0]
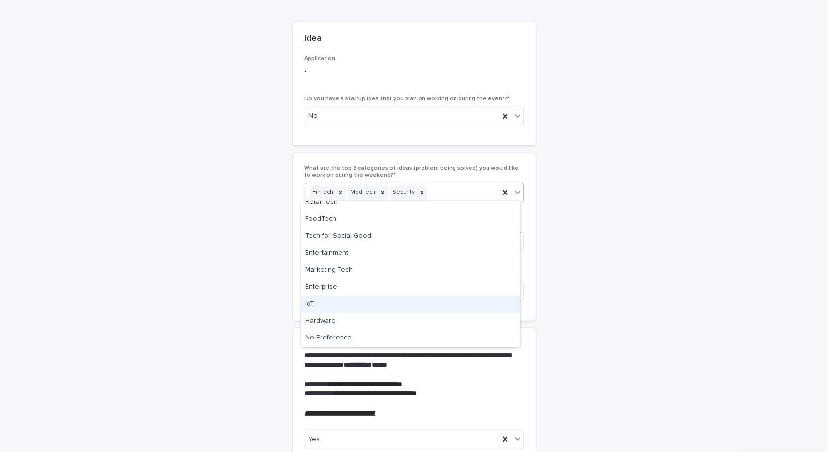
click at [407, 302] on div "IoT" at bounding box center [410, 304] width 218 height 17
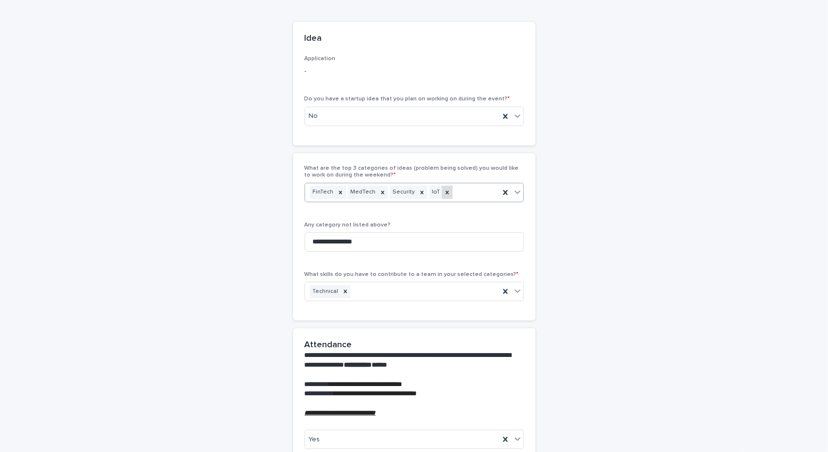
click at [442, 195] on div at bounding box center [447, 192] width 11 height 13
click at [431, 250] on input "**********" at bounding box center [414, 241] width 219 height 19
click at [420, 191] on icon at bounding box center [421, 192] width 3 height 3
click at [429, 197] on div "FinTech MedTech" at bounding box center [402, 192] width 195 height 17
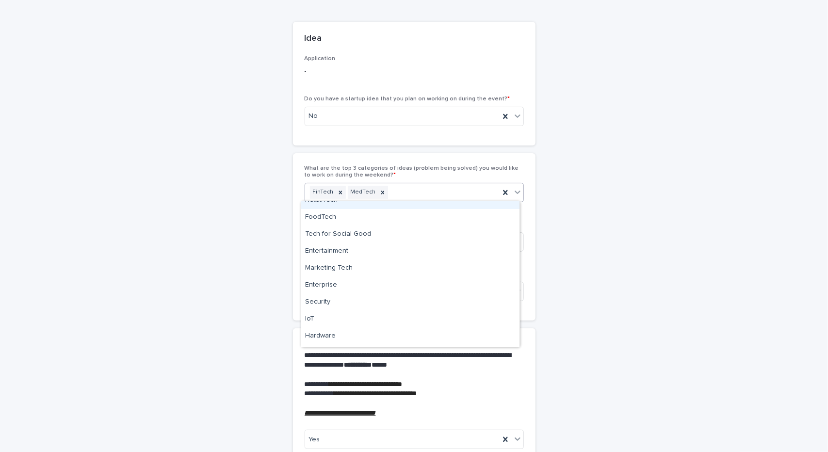
scroll to position [75, 0]
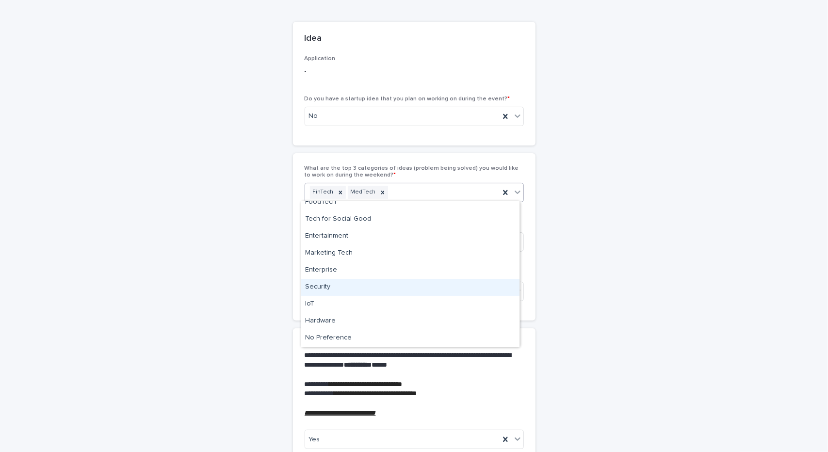
click at [405, 285] on div "Security" at bounding box center [410, 287] width 218 height 17
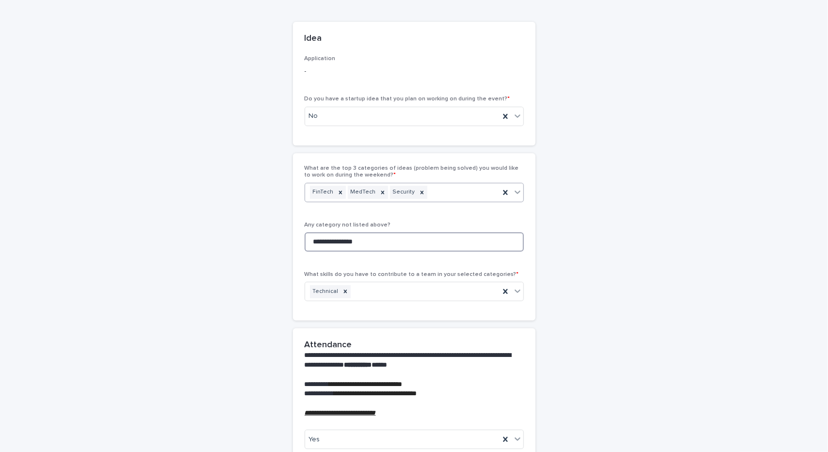
click at [375, 235] on input "**********" at bounding box center [414, 241] width 219 height 19
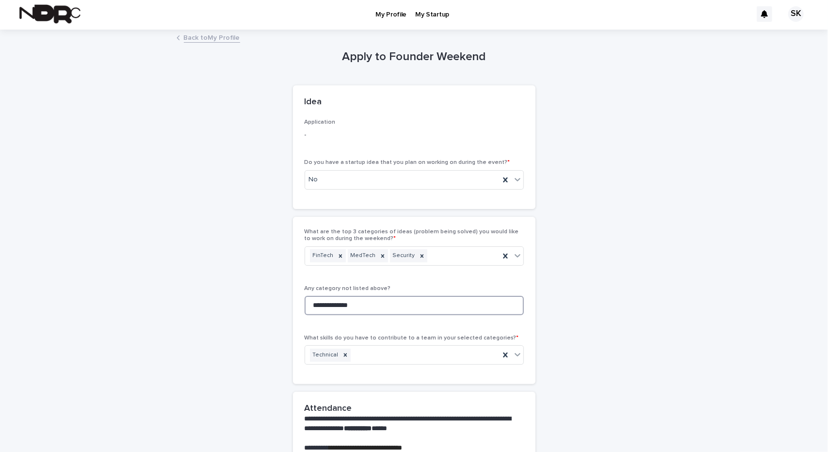
scroll to position [0, 0]
type input "**********"
click at [442, 364] on div "Technical" at bounding box center [402, 356] width 195 height 17
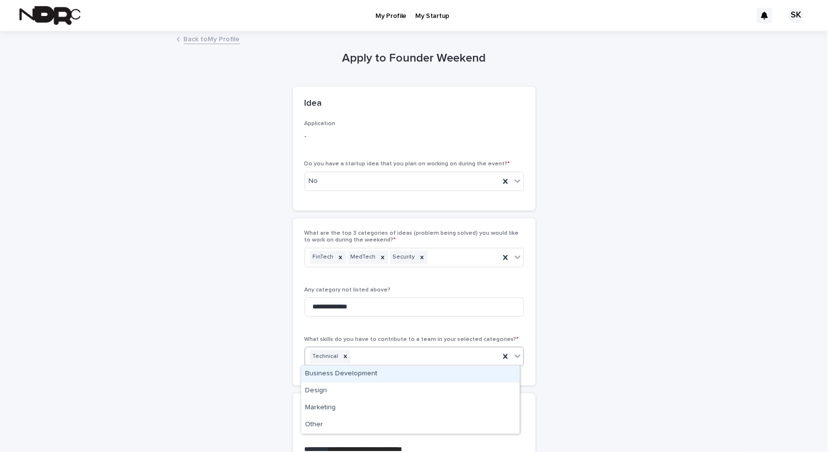
click at [250, 331] on div "**********" at bounding box center [415, 432] width 476 height 800
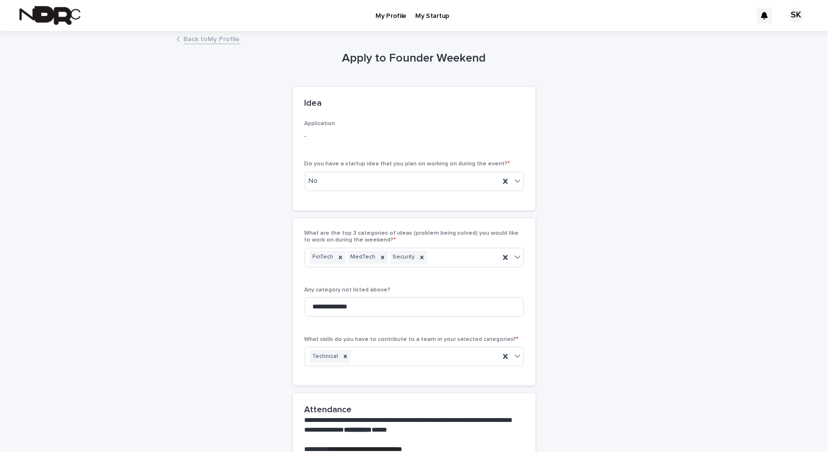
click at [468, 287] on p "Any category not listed above?" at bounding box center [414, 290] width 219 height 7
click at [503, 304] on input "**********" at bounding box center [414, 307] width 219 height 19
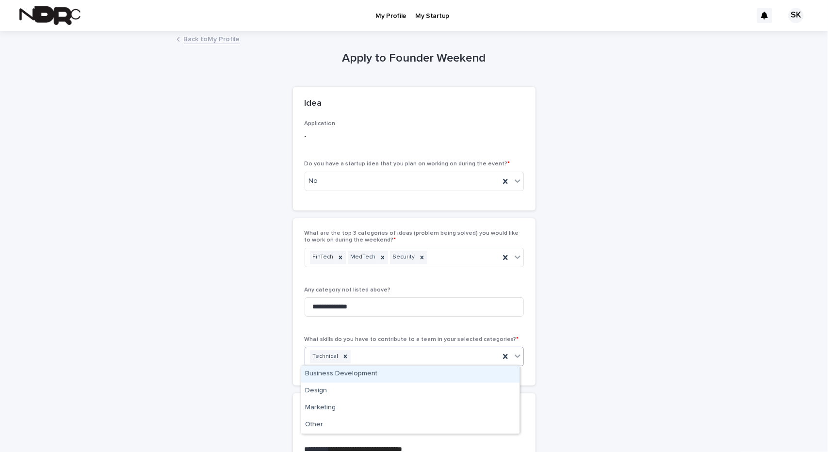
click at [439, 359] on div "Technical" at bounding box center [402, 356] width 195 height 17
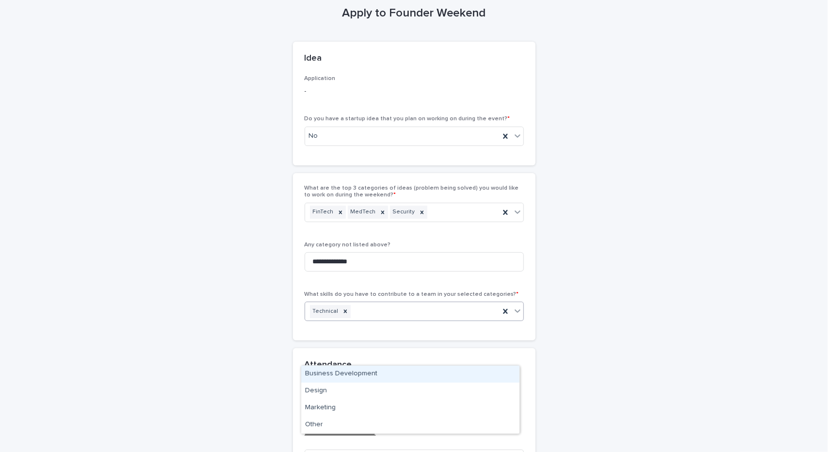
scroll to position [49, 0]
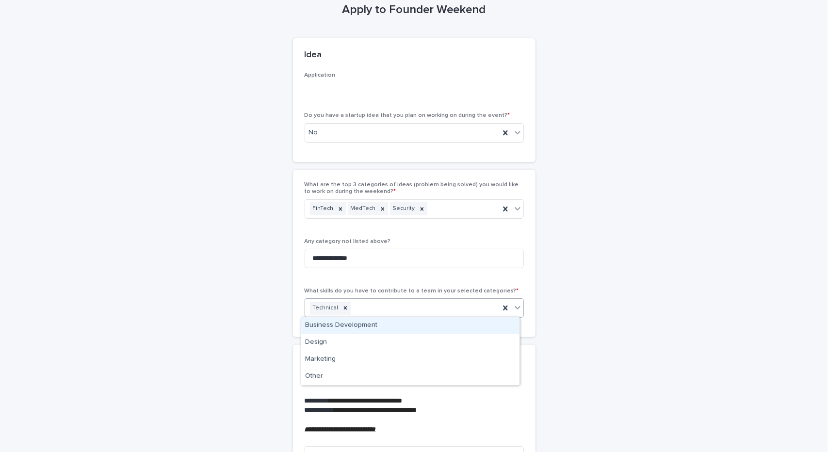
click at [177, 262] on div "**********" at bounding box center [415, 383] width 476 height 800
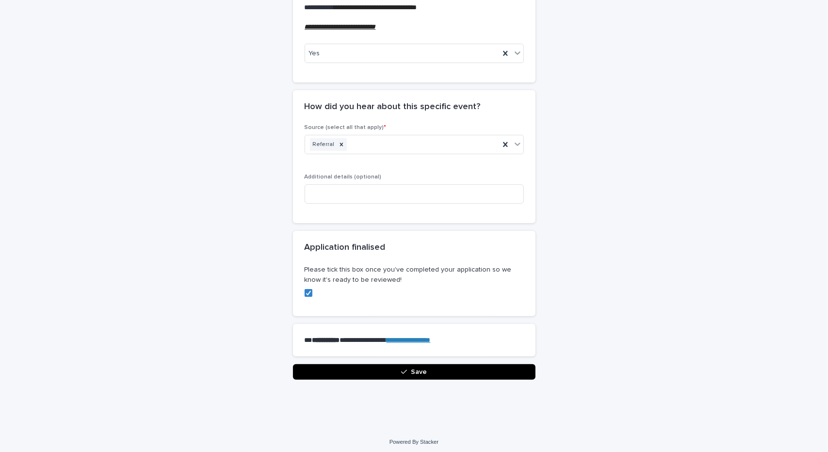
scroll to position [453, 0]
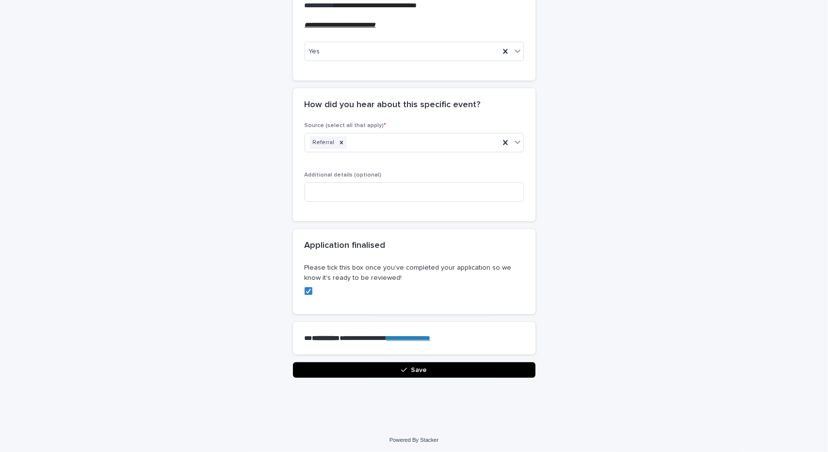
click at [422, 370] on span "Save" at bounding box center [419, 370] width 16 height 7
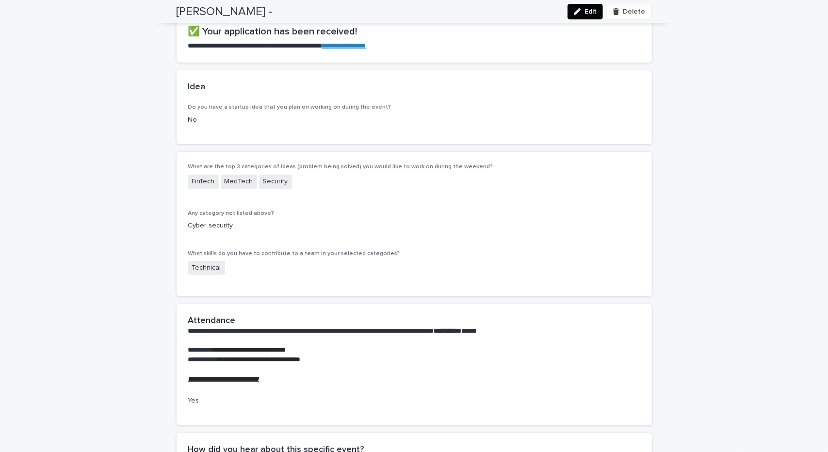
scroll to position [0, 0]
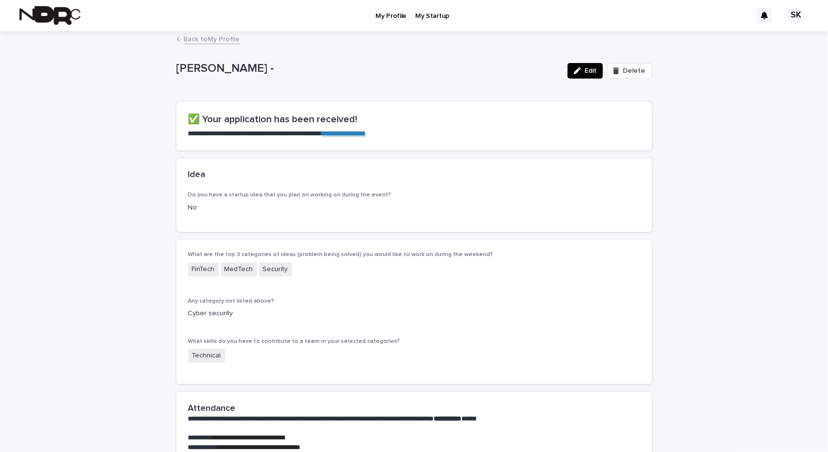
click at [211, 43] on link "Back to My Profile" at bounding box center [212, 38] width 56 height 11
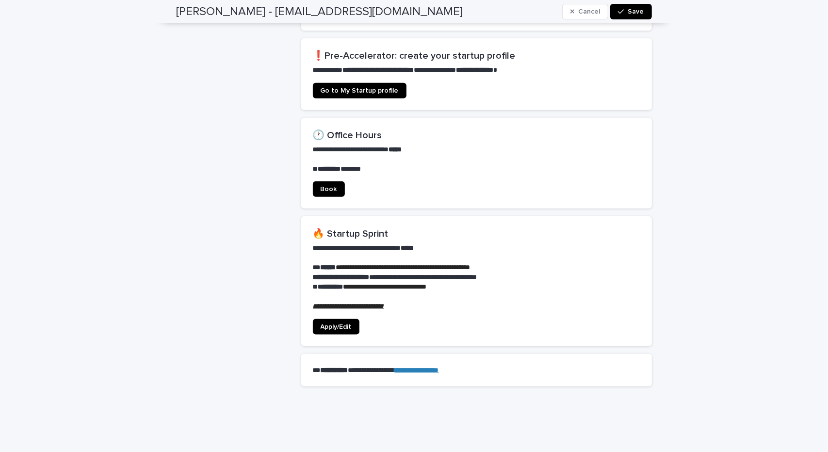
scroll to position [676, 0]
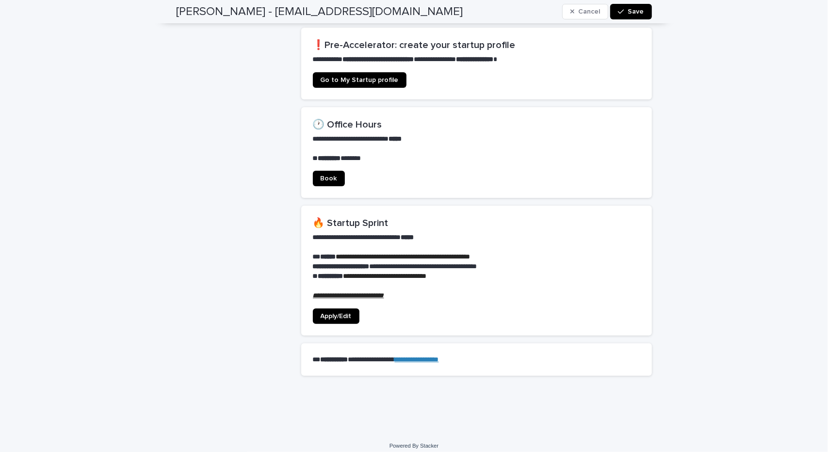
click at [329, 313] on link "Apply/Edit" at bounding box center [336, 317] width 47 height 16
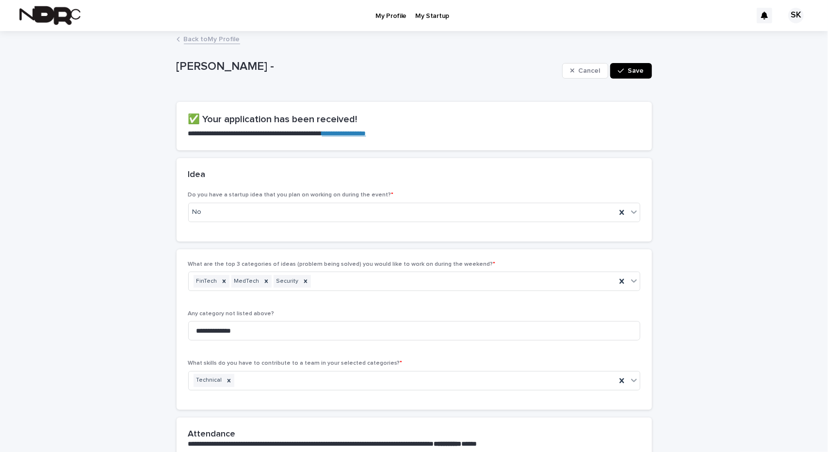
click at [767, 250] on div "**********" at bounding box center [414, 425] width 828 height 787
click at [216, 39] on link "Back to My Profile" at bounding box center [212, 38] width 56 height 11
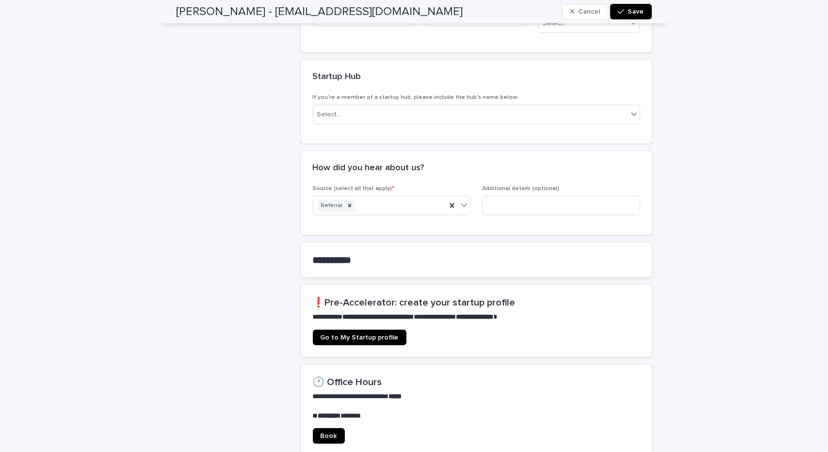
scroll to position [437, 0]
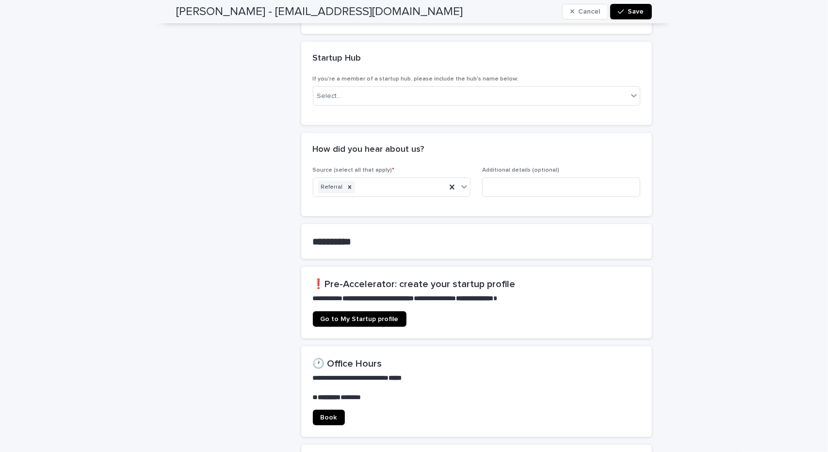
click at [375, 315] on link "Go to My Startup profile" at bounding box center [360, 320] width 94 height 16
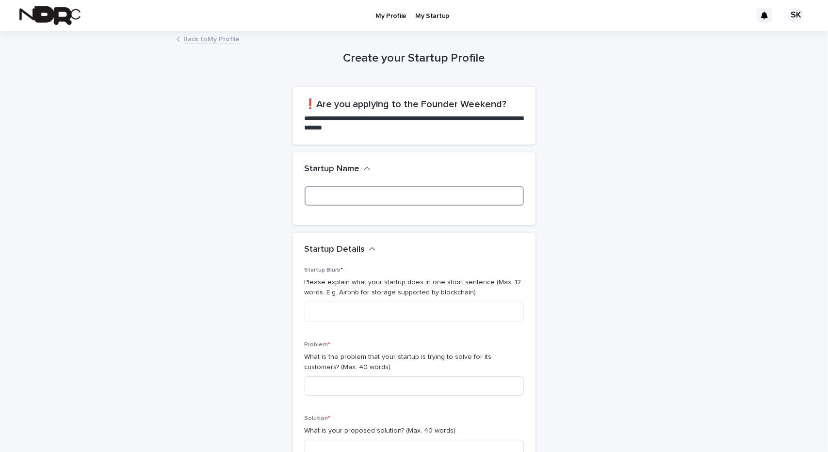
click at [352, 199] on input at bounding box center [414, 195] width 219 height 19
click at [222, 39] on link "Back to My Profile" at bounding box center [212, 38] width 56 height 11
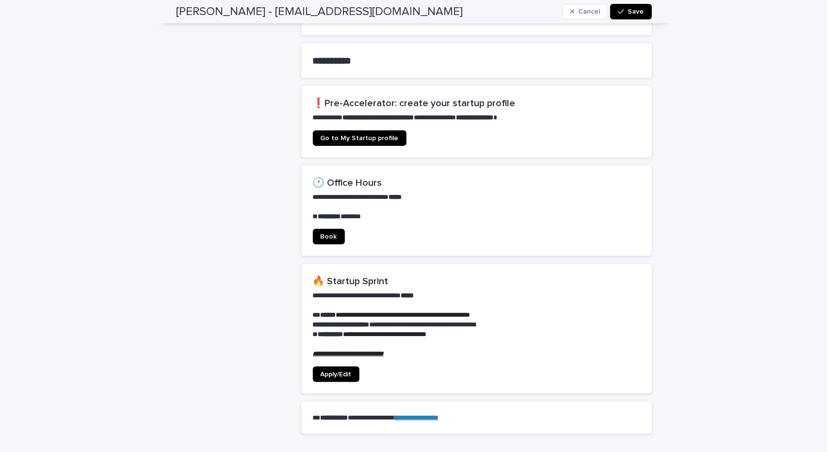
scroll to position [631, 0]
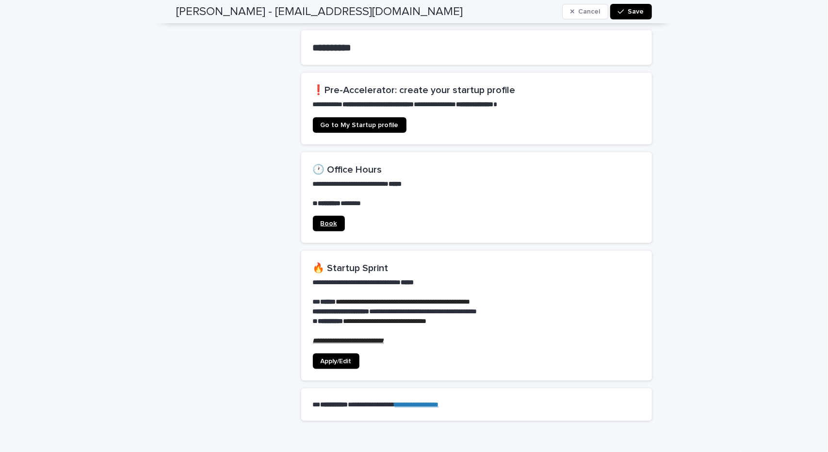
click at [326, 220] on span "Book" at bounding box center [329, 223] width 17 height 7
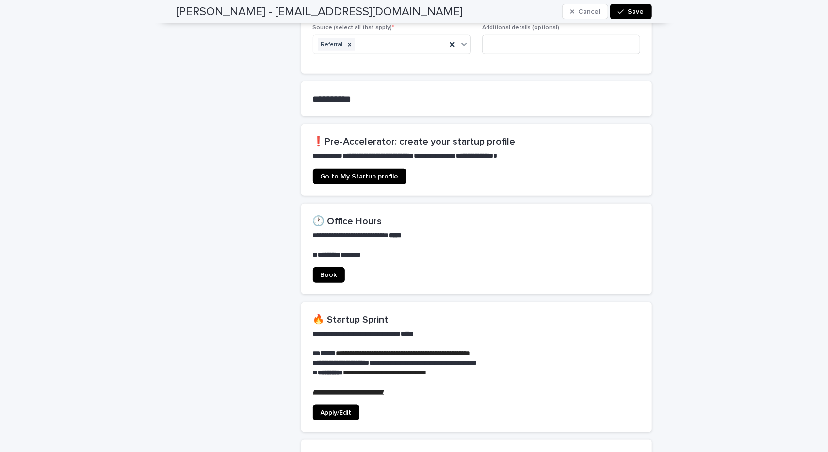
scroll to position [582, 0]
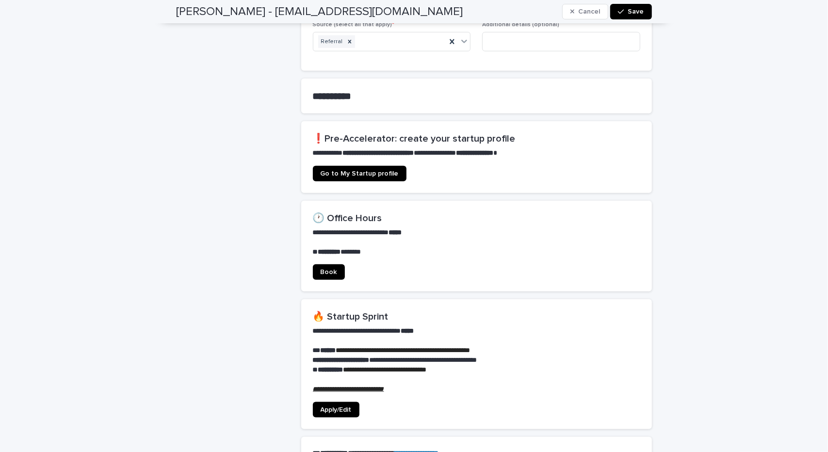
click at [377, 386] on em "**********" at bounding box center [348, 389] width 71 height 7
drag, startPoint x: 329, startPoint y: 308, endPoint x: 457, endPoint y: 308, distance: 128.6
click at [430, 319] on section "**********" at bounding box center [476, 364] width 351 height 130
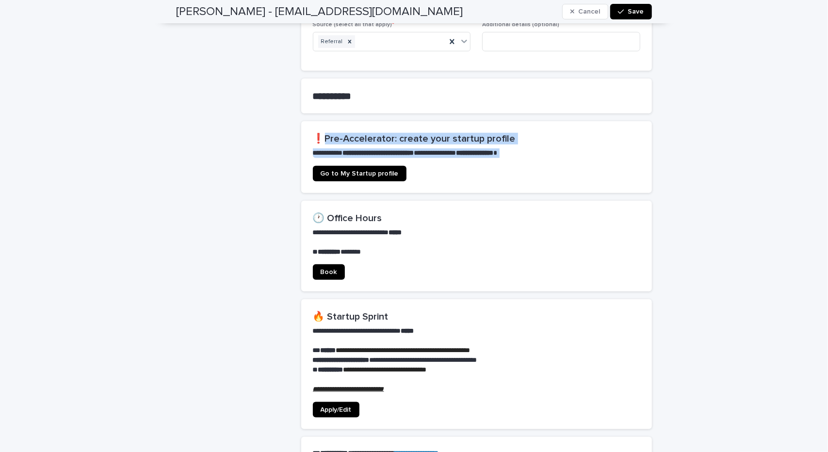
drag, startPoint x: 323, startPoint y: 133, endPoint x: 524, endPoint y: 147, distance: 201.4
click at [509, 158] on section "**********" at bounding box center [476, 157] width 351 height 72
click at [494, 149] on strong "**********" at bounding box center [475, 152] width 37 height 7
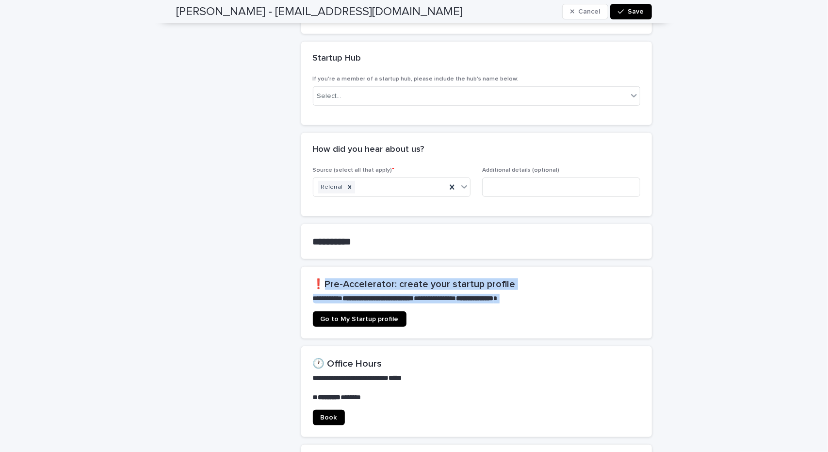
scroll to position [631, 0]
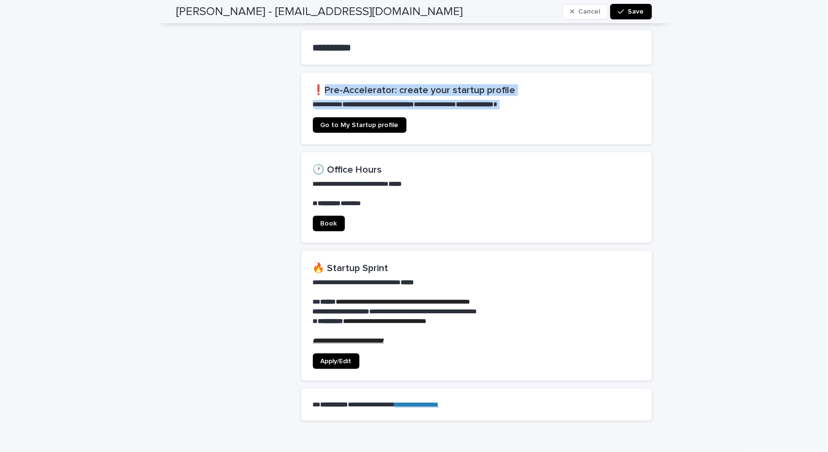
click at [333, 358] on span "Apply/Edit" at bounding box center [336, 361] width 31 height 7
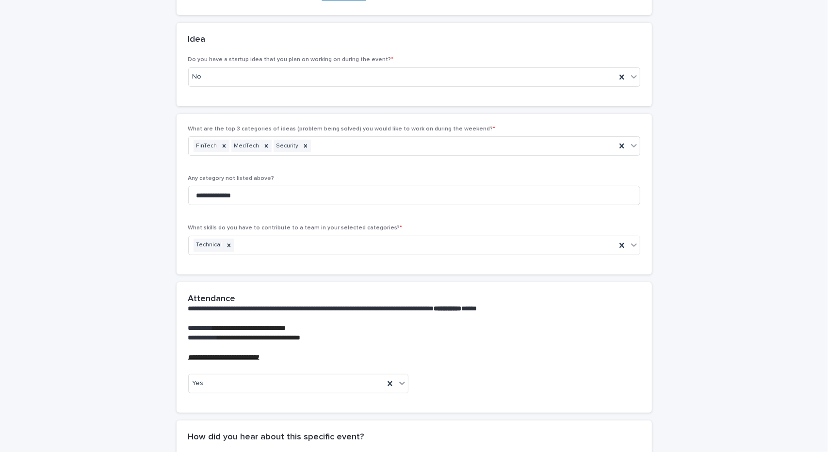
scroll to position [194, 0]
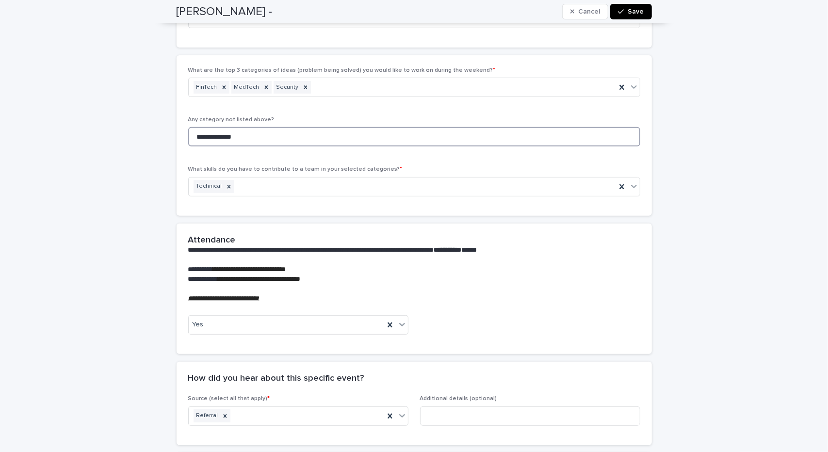
click at [255, 135] on input "**********" at bounding box center [414, 136] width 452 height 19
click at [269, 141] on input "**********" at bounding box center [414, 136] width 452 height 19
click at [282, 141] on input "**********" at bounding box center [414, 136] width 452 height 19
click at [312, 144] on input "**********" at bounding box center [414, 136] width 452 height 19
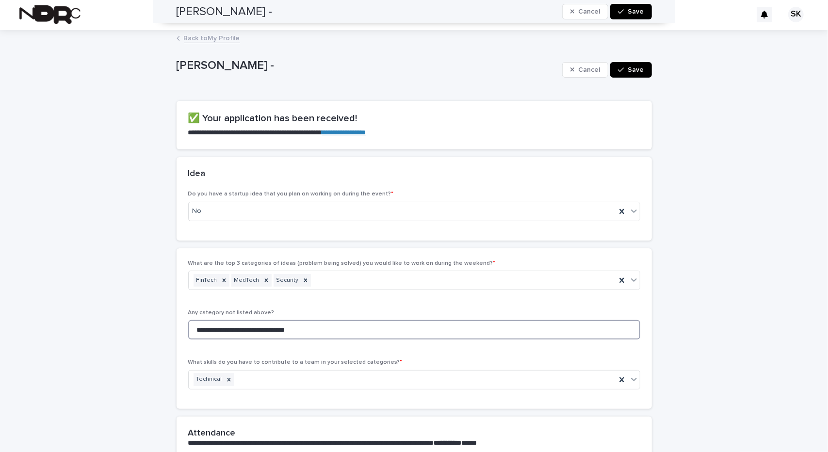
scroll to position [0, 0]
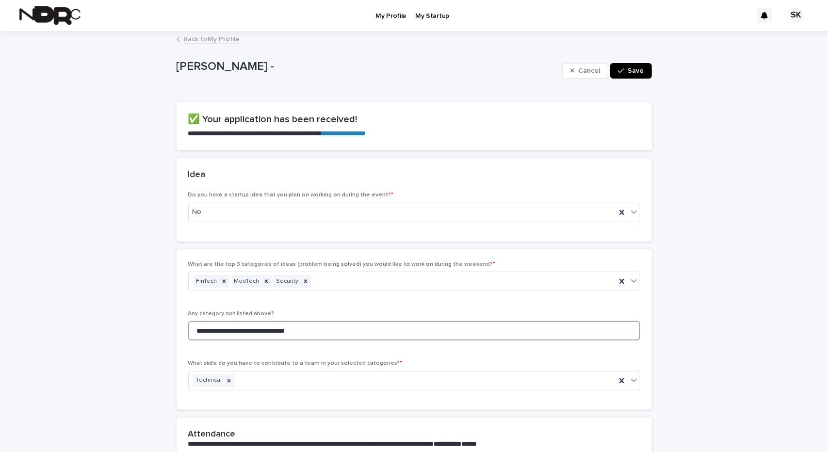
type input "**********"
click at [631, 65] on button "Save" at bounding box center [631, 71] width 41 height 16
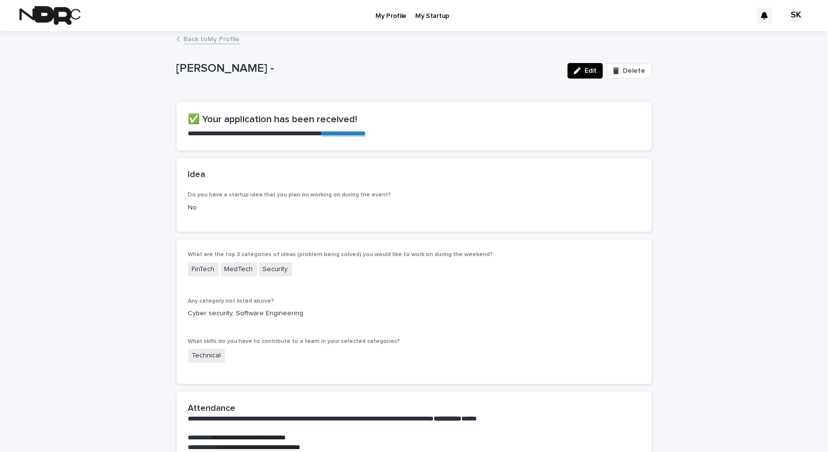
click at [210, 36] on link "Back to My Profile" at bounding box center [212, 38] width 56 height 11
